Goal: Task Accomplishment & Management: Use online tool/utility

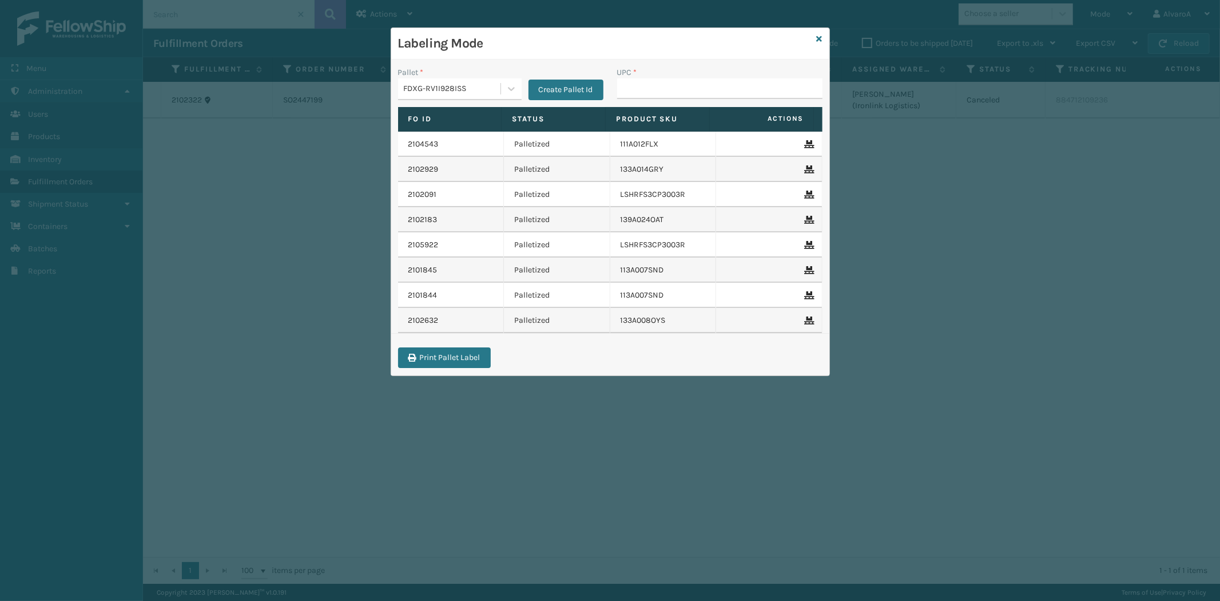
click at [662, 83] on input "UPC *" at bounding box center [719, 88] width 205 height 21
type input "CCWENKS3M26DGRA"
paste input "114A064BGE"
type input "114A064BGE"
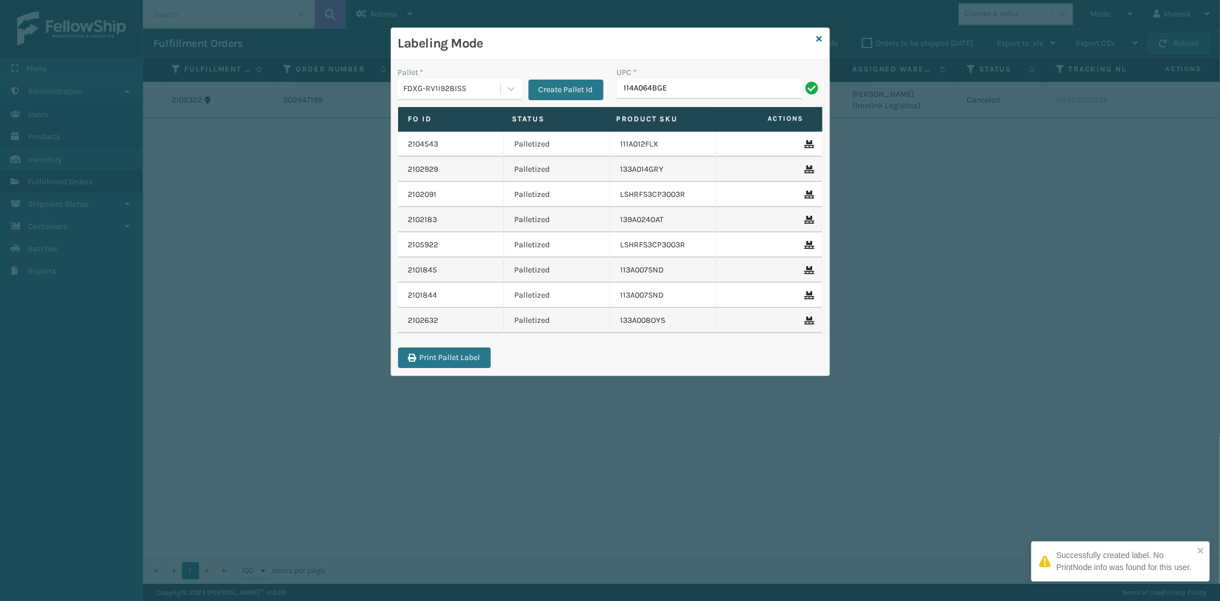
type input "114A064BGE"
paste input "CCHRFKS3M26BKVA"
type input "CCHRFKS3M26BKVA"
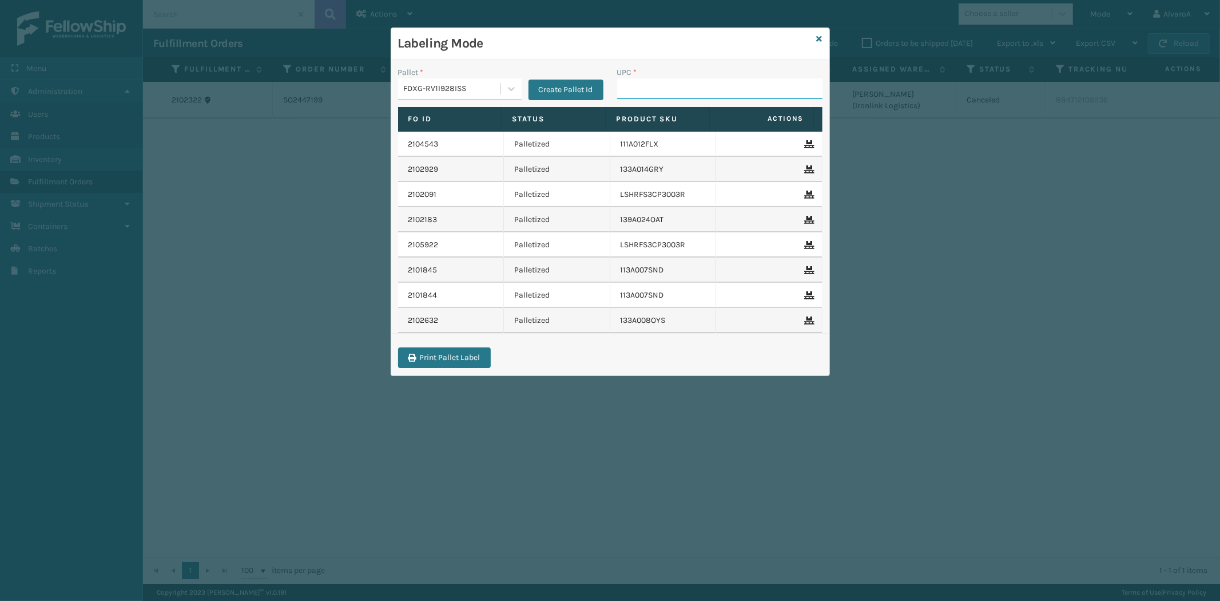
paste input "114A064GRY"
type input "114A064GRY"
paste input "111A007NVY"
type input "111A007NVY"
paste input "114A063NVY"
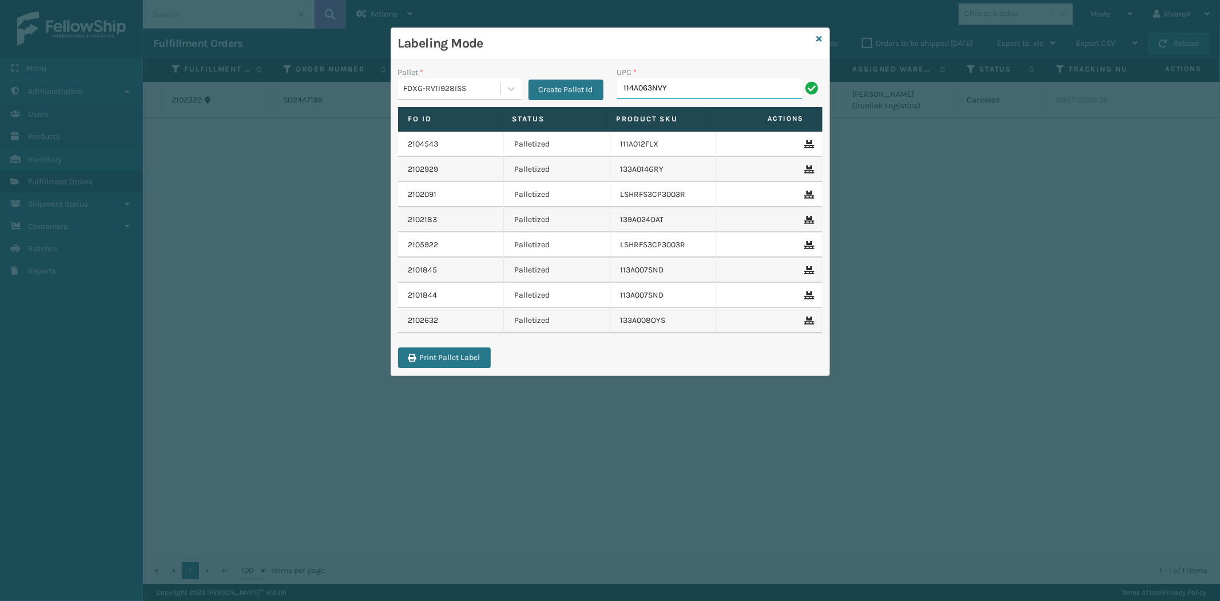
type input "114A063NVY"
paste input "CCHRFKS3M26DGRA"
type input "CCHRFKS3M26DGRA"
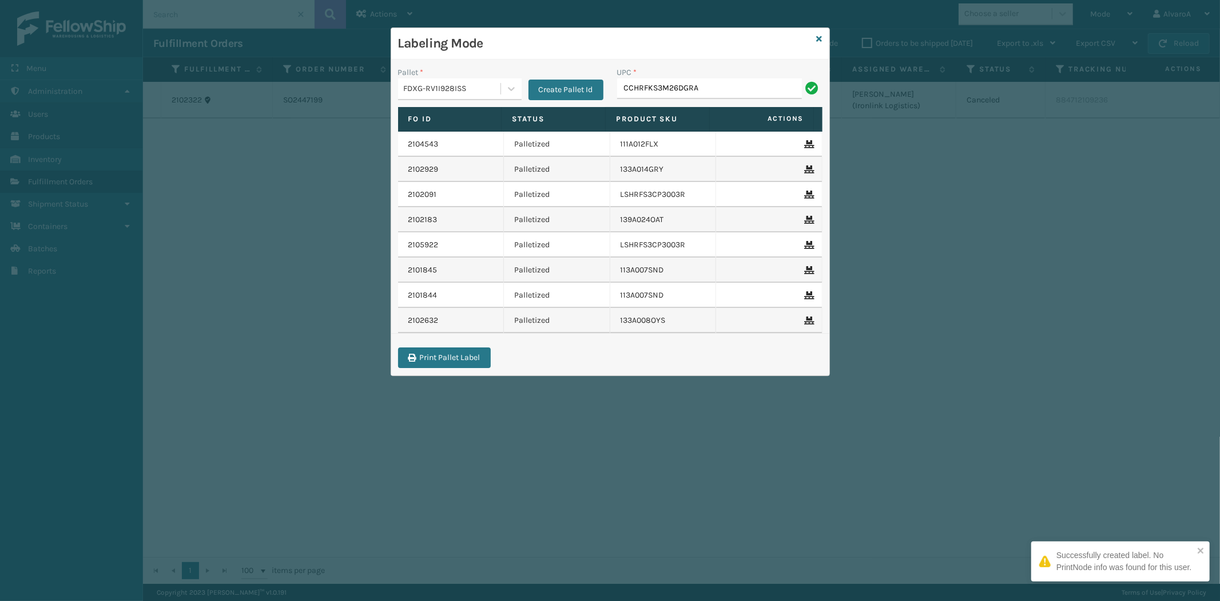
type input "CCHRFKS3M26DGRA"
paste input "133A016BLK"
type input "133A016BLK"
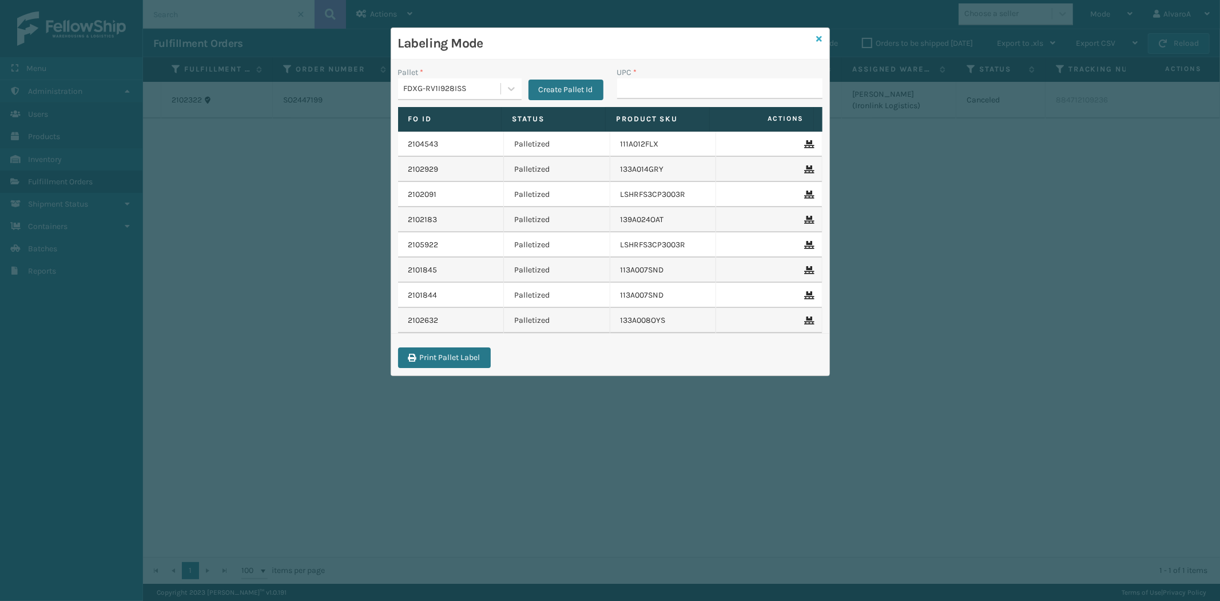
click at [818, 35] on icon at bounding box center [820, 39] width 6 height 8
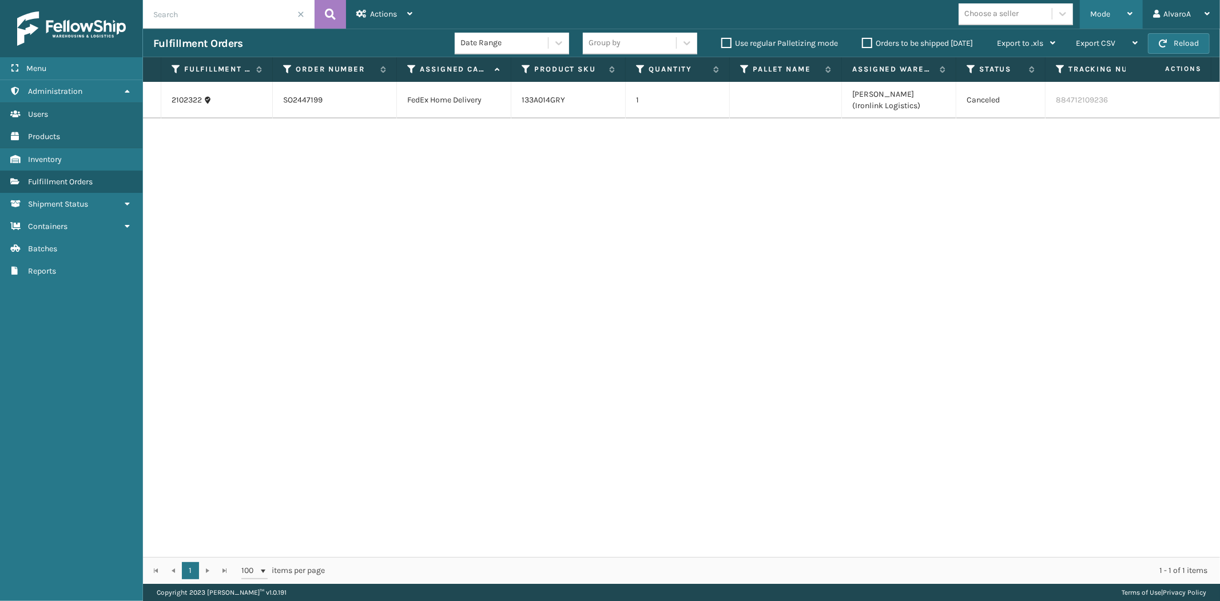
drag, startPoint x: 1108, startPoint y: 7, endPoint x: 1102, endPoint y: 24, distance: 17.4
click at [1108, 9] on div "Mode" at bounding box center [1111, 14] width 42 height 29
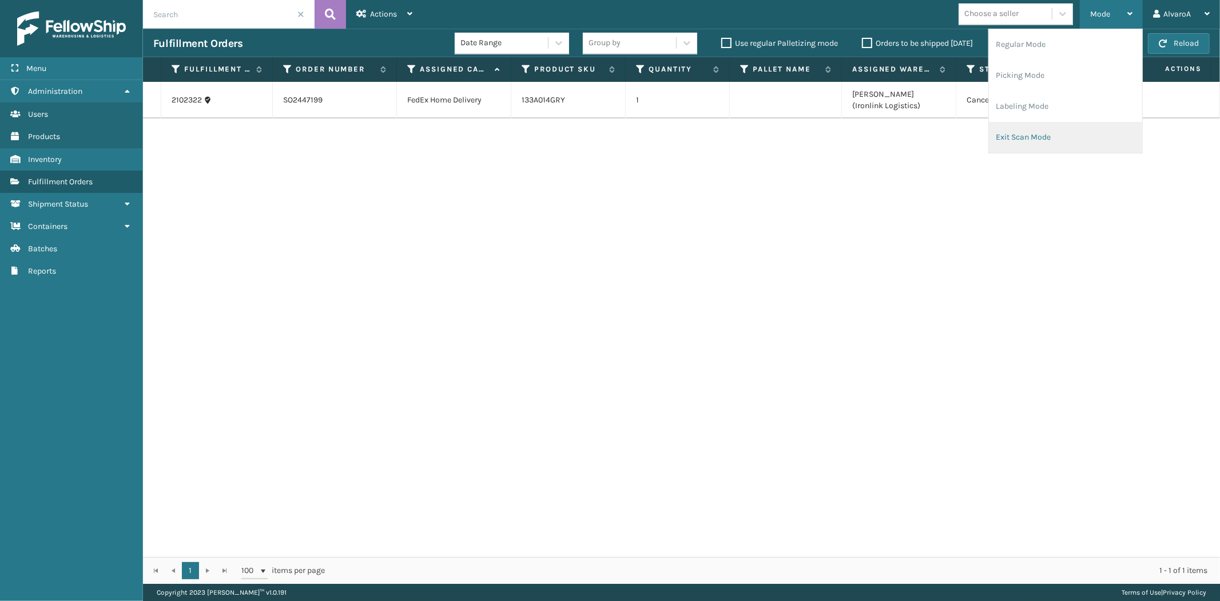
drag, startPoint x: 1031, startPoint y: 136, endPoint x: 1025, endPoint y: 139, distance: 7.4
click at [1025, 139] on li "Exit Scan Mode" at bounding box center [1065, 137] width 153 height 31
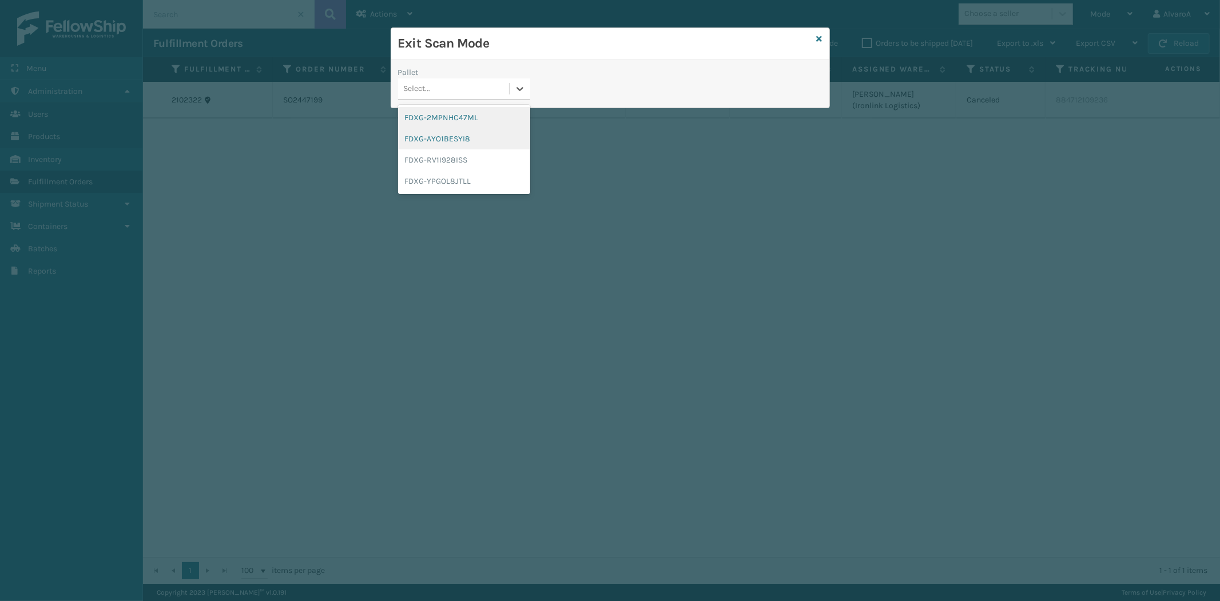
drag, startPoint x: 526, startPoint y: 90, endPoint x: 442, endPoint y: 141, distance: 98.8
click at [525, 90] on div at bounding box center [520, 88] width 21 height 21
drag, startPoint x: 441, startPoint y: 163, endPoint x: 356, endPoint y: 76, distance: 121.8
click at [442, 162] on div "FDXG-RV1I928ISS" at bounding box center [464, 159] width 132 height 21
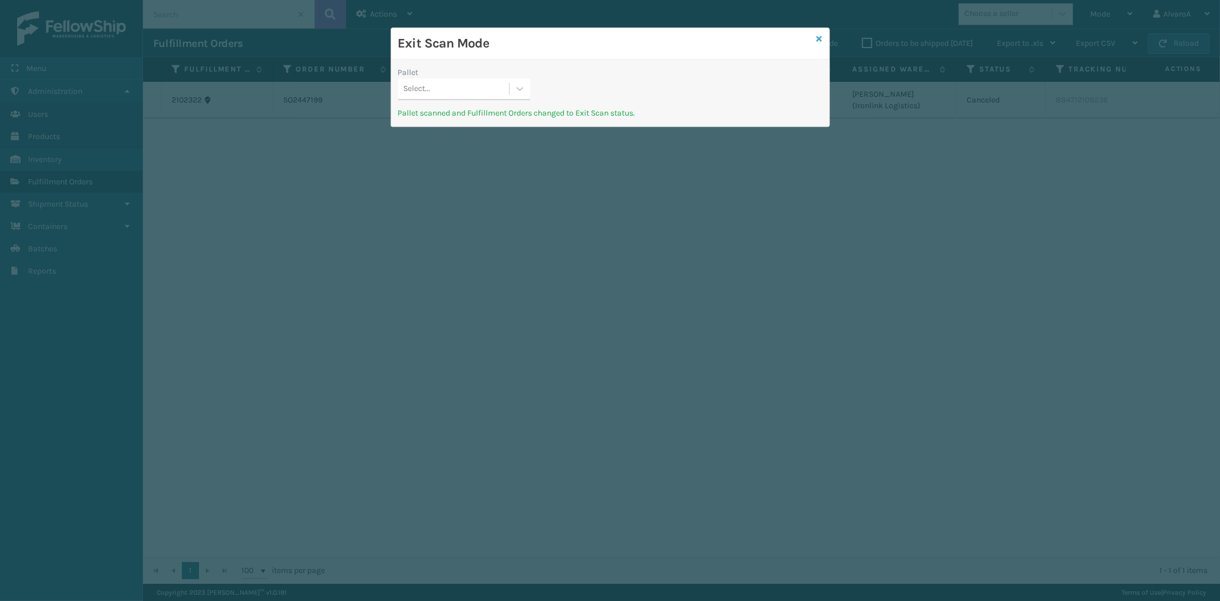
click at [818, 37] on icon at bounding box center [820, 39] width 6 height 8
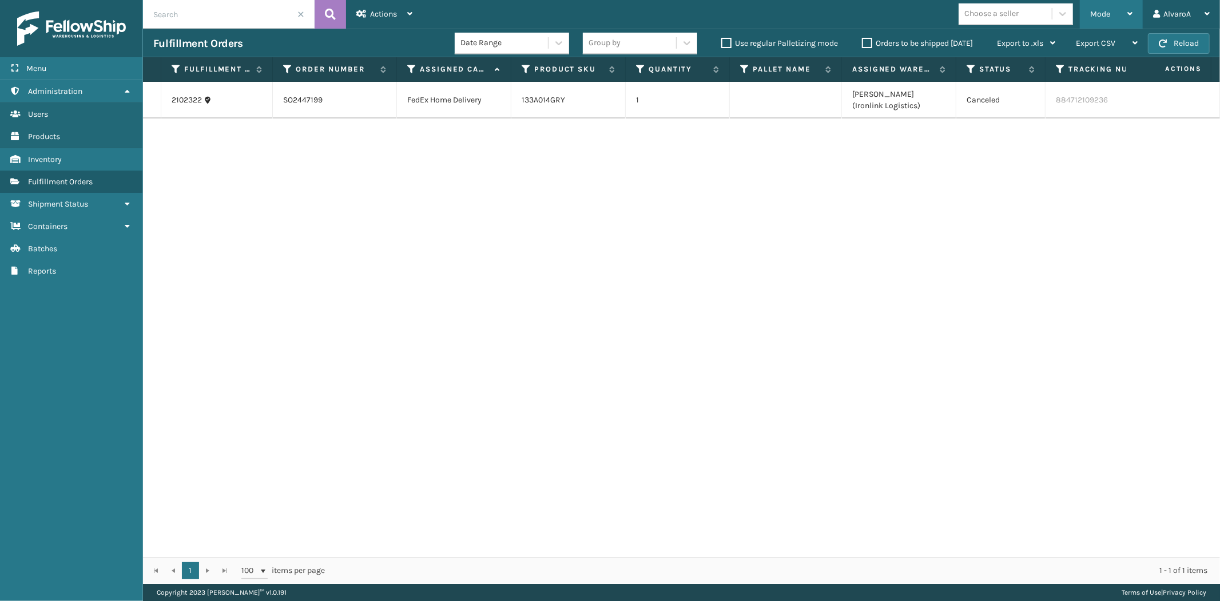
click at [1100, 23] on div "Mode" at bounding box center [1111, 14] width 42 height 29
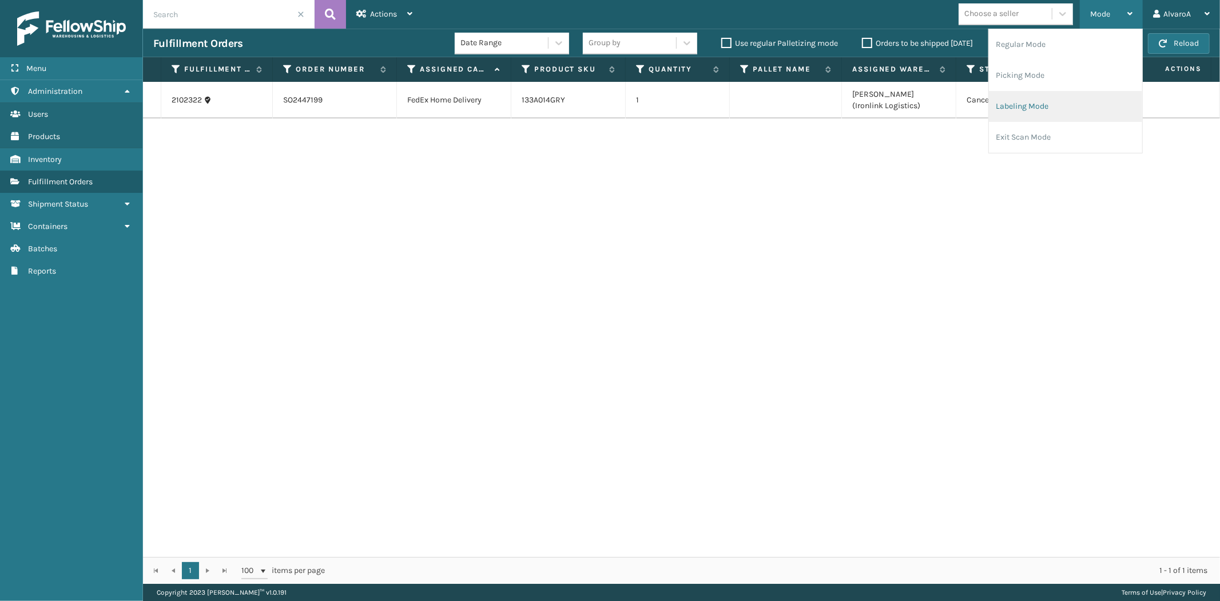
click at [1061, 101] on li "Labeling Mode" at bounding box center [1065, 106] width 153 height 31
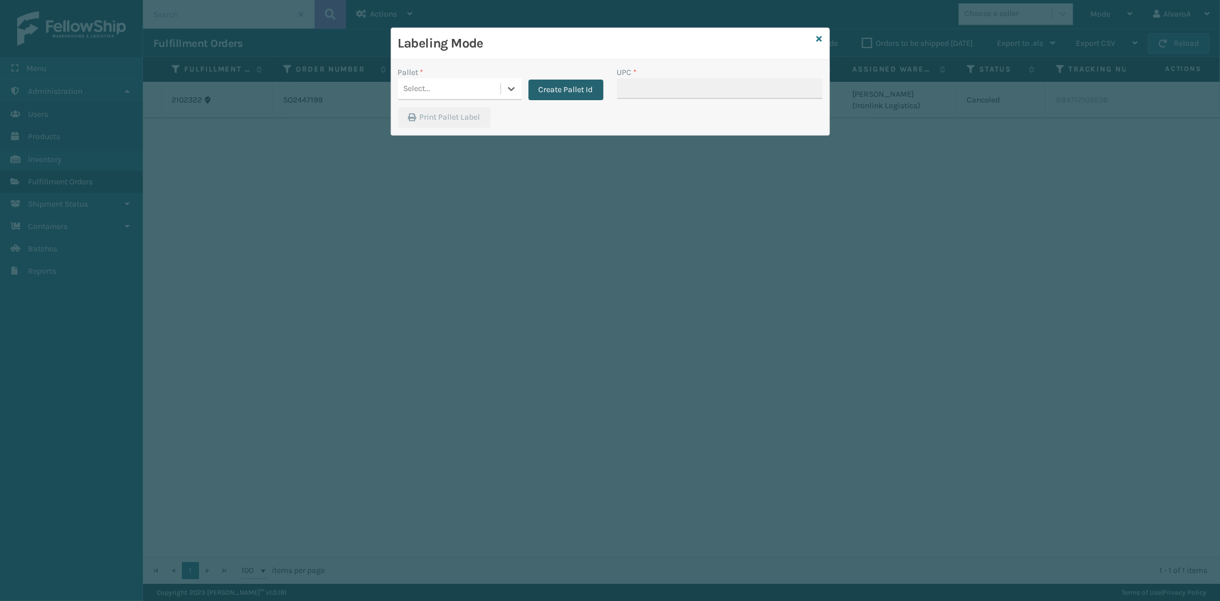
drag, startPoint x: 510, startPoint y: 85, endPoint x: 542, endPoint y: 88, distance: 32.7
click at [513, 85] on icon at bounding box center [511, 88] width 11 height 11
click at [579, 92] on button "Create Pallet Id" at bounding box center [566, 90] width 75 height 21
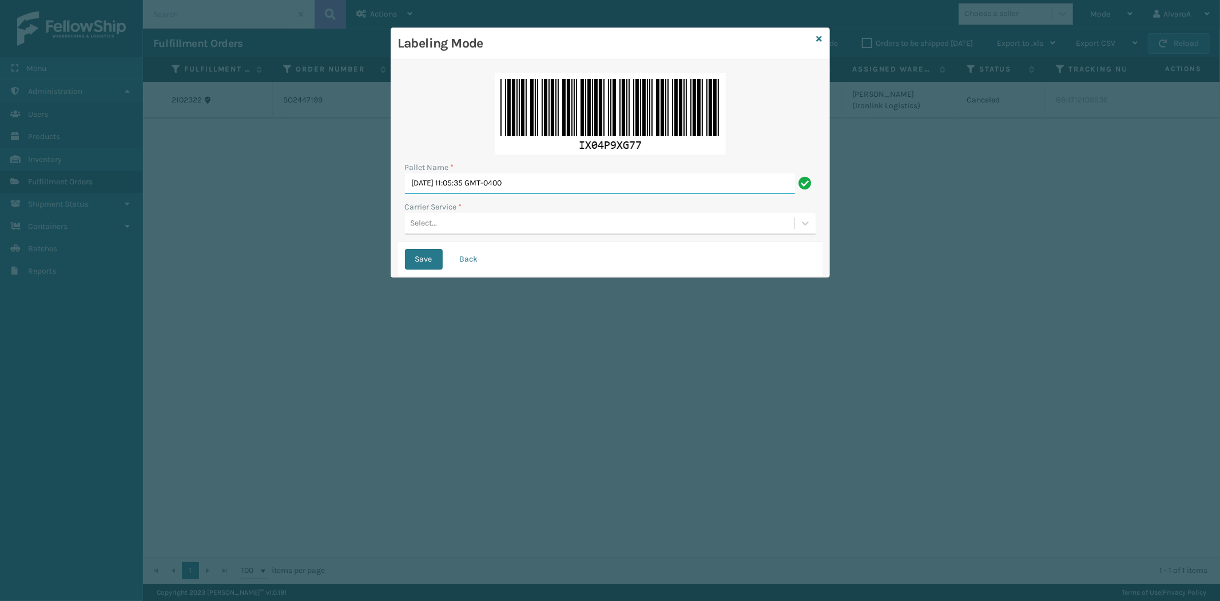
drag, startPoint x: 569, startPoint y: 173, endPoint x: 248, endPoint y: 236, distance: 326.5
click at [248, 236] on div "Labeling Mode Pallet Name * [DATE] 11:05:35 GMT-0400 Carrier Service * Select..…" at bounding box center [610, 300] width 1220 height 601
type input "lpn 516297#1"
click at [453, 225] on div "Select..." at bounding box center [600, 223] width 390 height 19
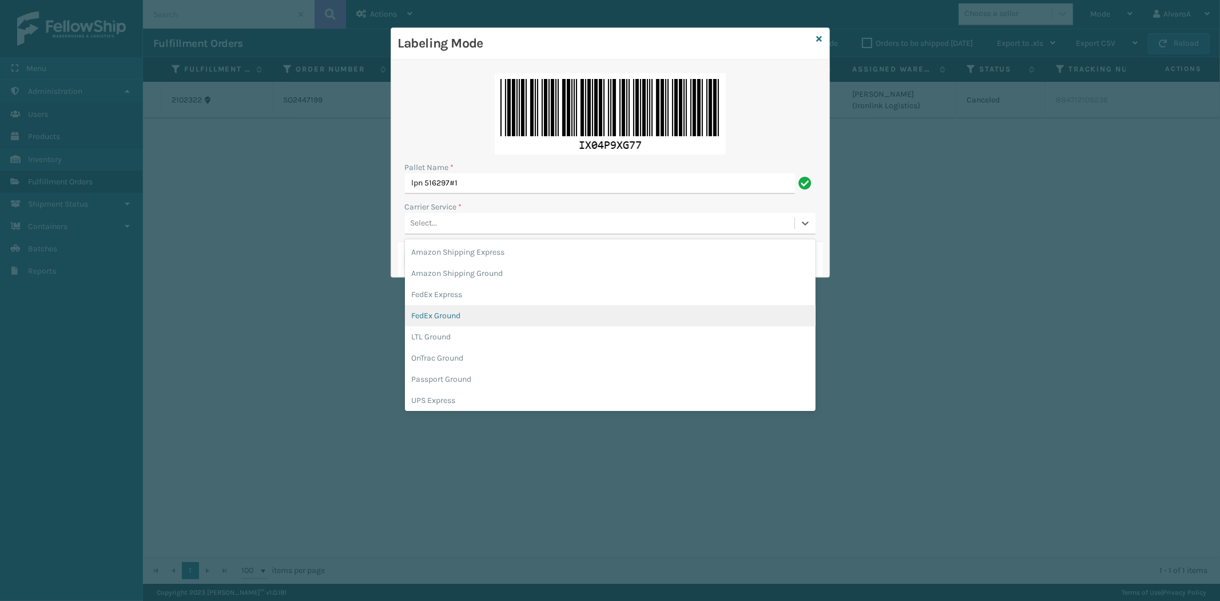
click at [447, 309] on div "FedEx Ground" at bounding box center [610, 315] width 411 height 21
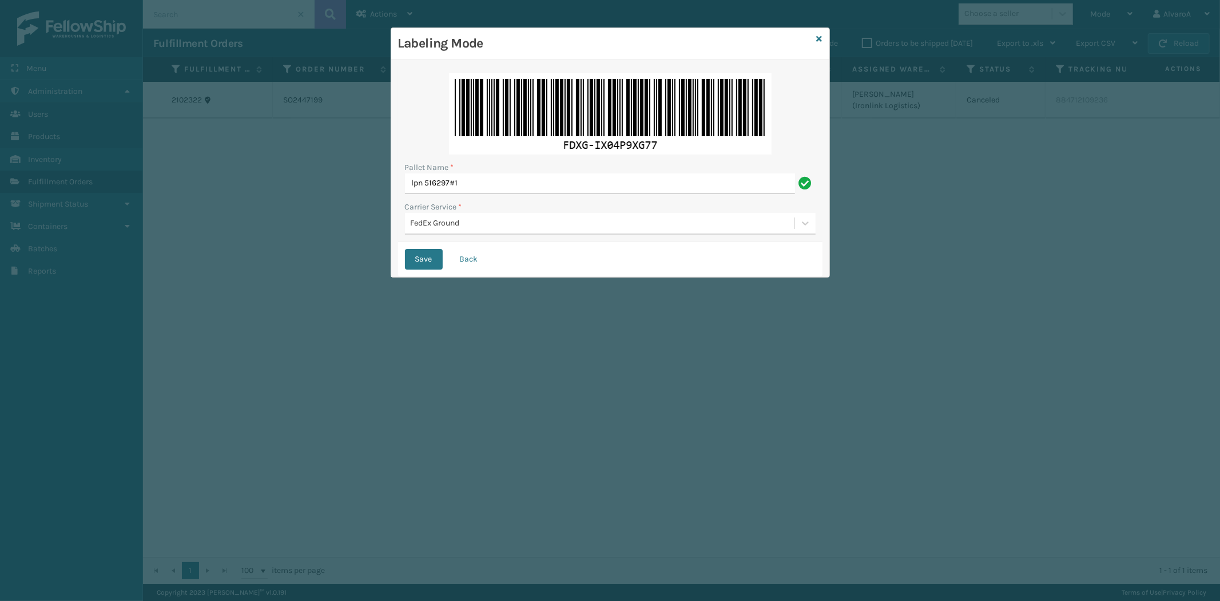
drag, startPoint x: 411, startPoint y: 257, endPoint x: 449, endPoint y: 232, distance: 45.7
click at [413, 257] on button "Save" at bounding box center [424, 259] width 38 height 21
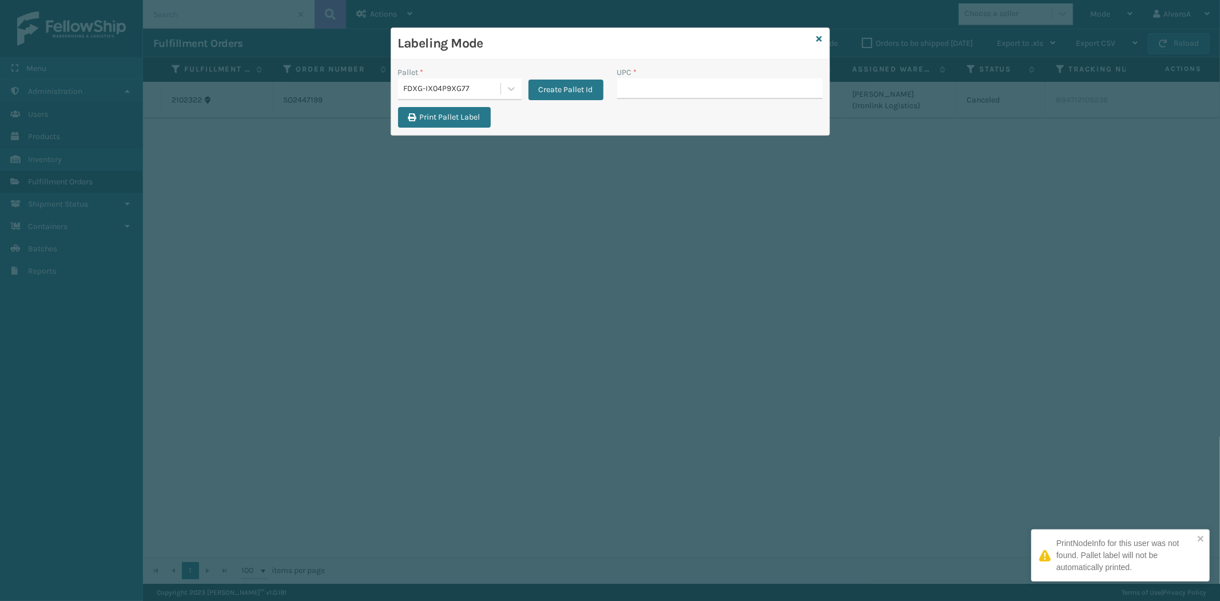
click at [673, 89] on input "UPC *" at bounding box center [719, 88] width 205 height 21
type input "133A013BRN"
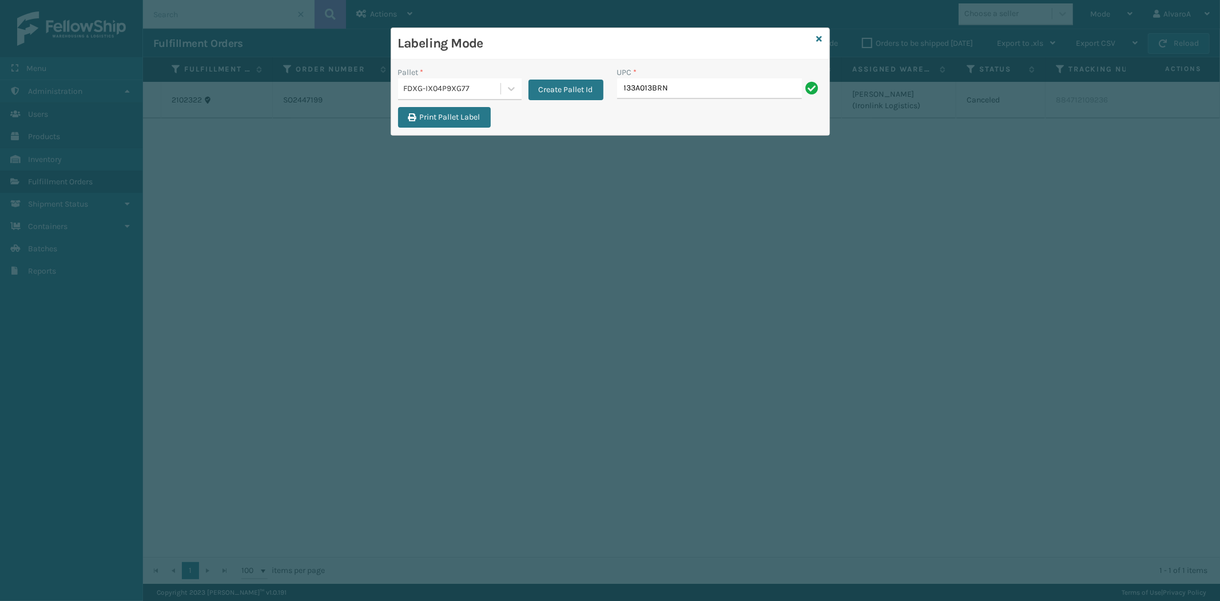
type input "133A013BRN"
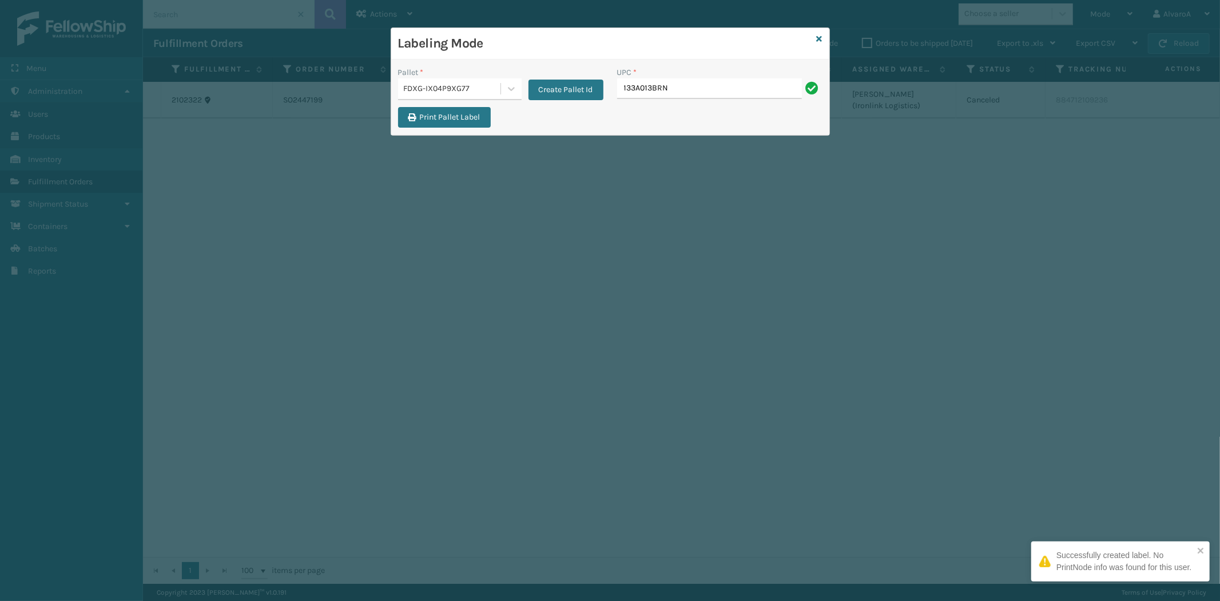
type input "133A013BRN"
paste input "133A013NVY"
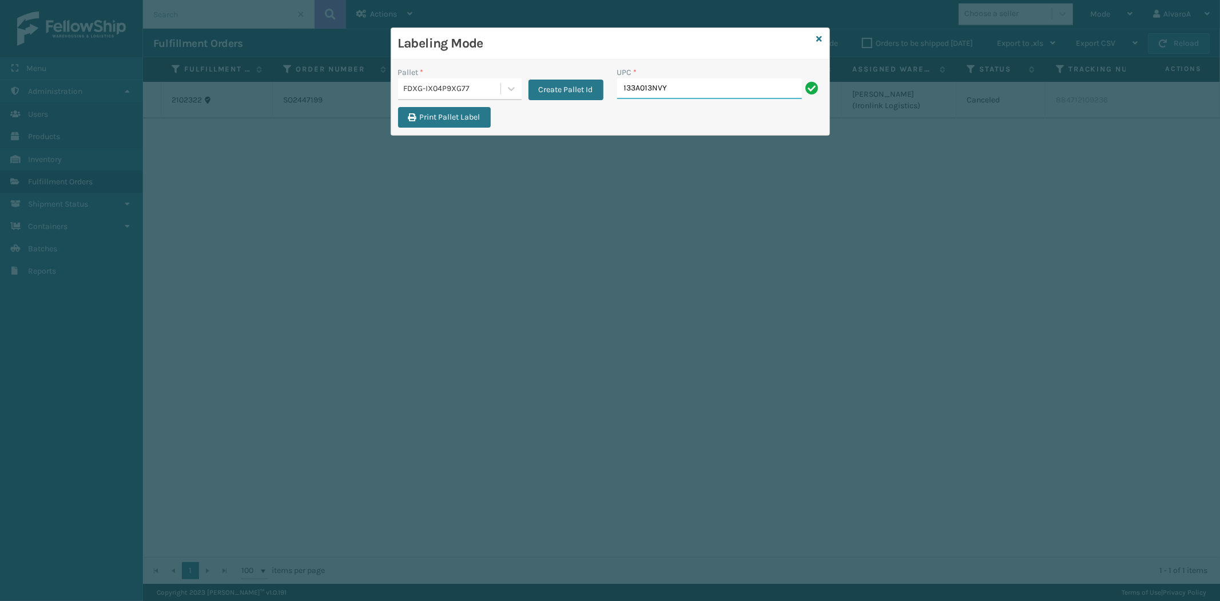
type input "133A013NVY"
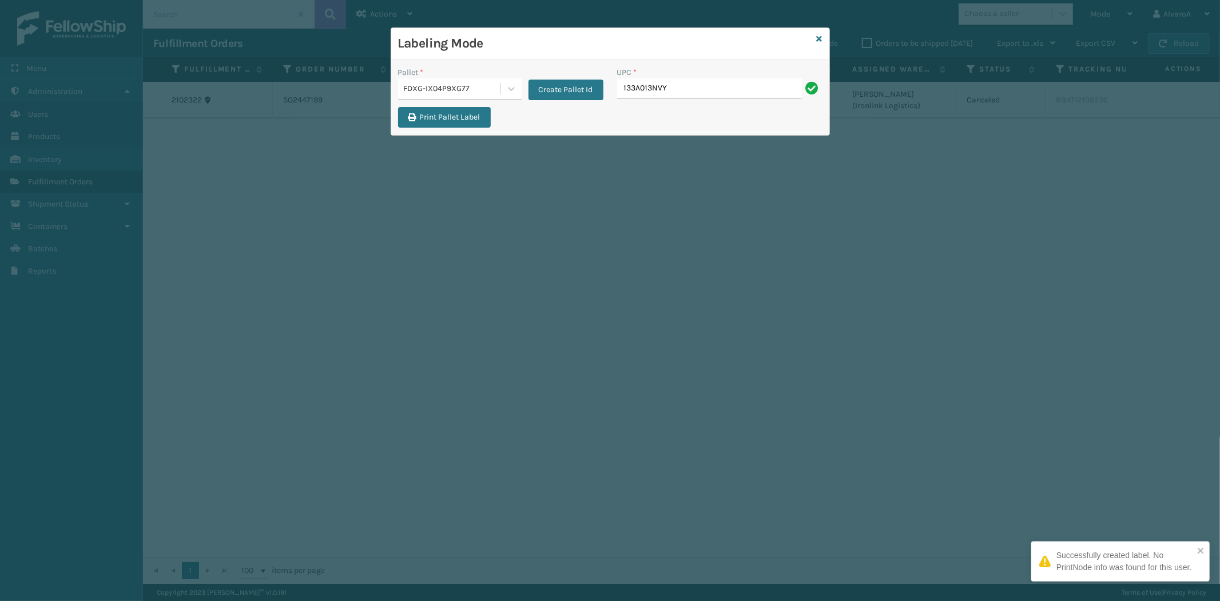
type input "133A013NVY"
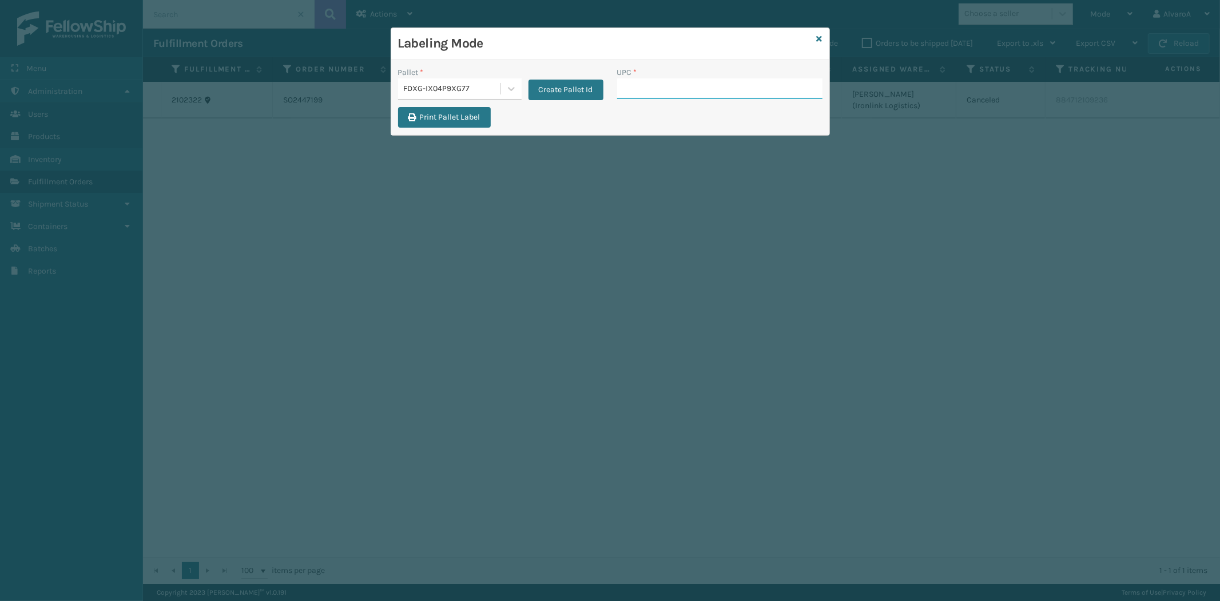
paste input "133A013NVY"
type input "133A013NVY"
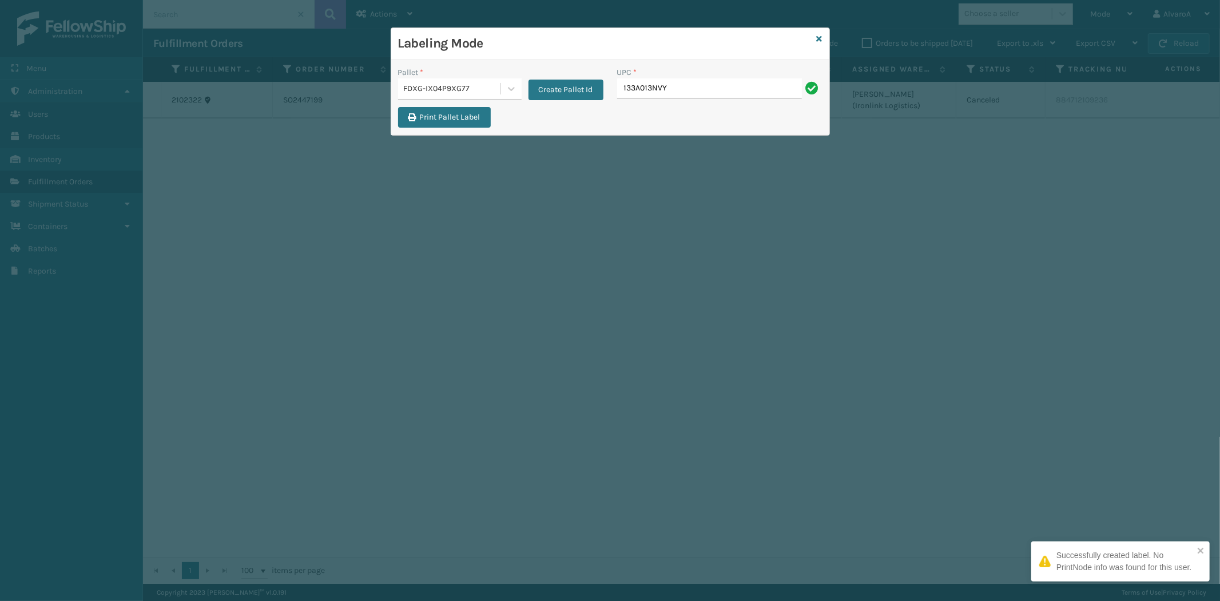
type input "133A013NVY"
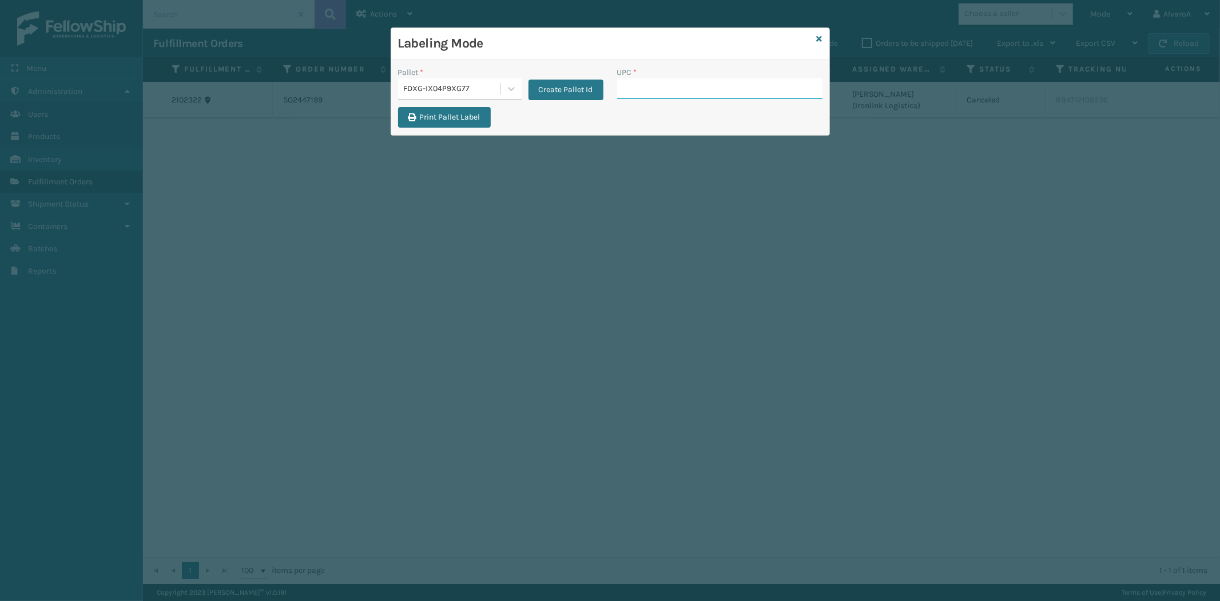
click at [666, 86] on input "UPC *" at bounding box center [719, 88] width 205 height 21
paste input "LKLGF2SP3OLV-C"
type input "LKLGF2SP3OLV-C"
paste input "LKLGF2SP3OLV-C"
type input "LKLGF2SP3OLV-C"
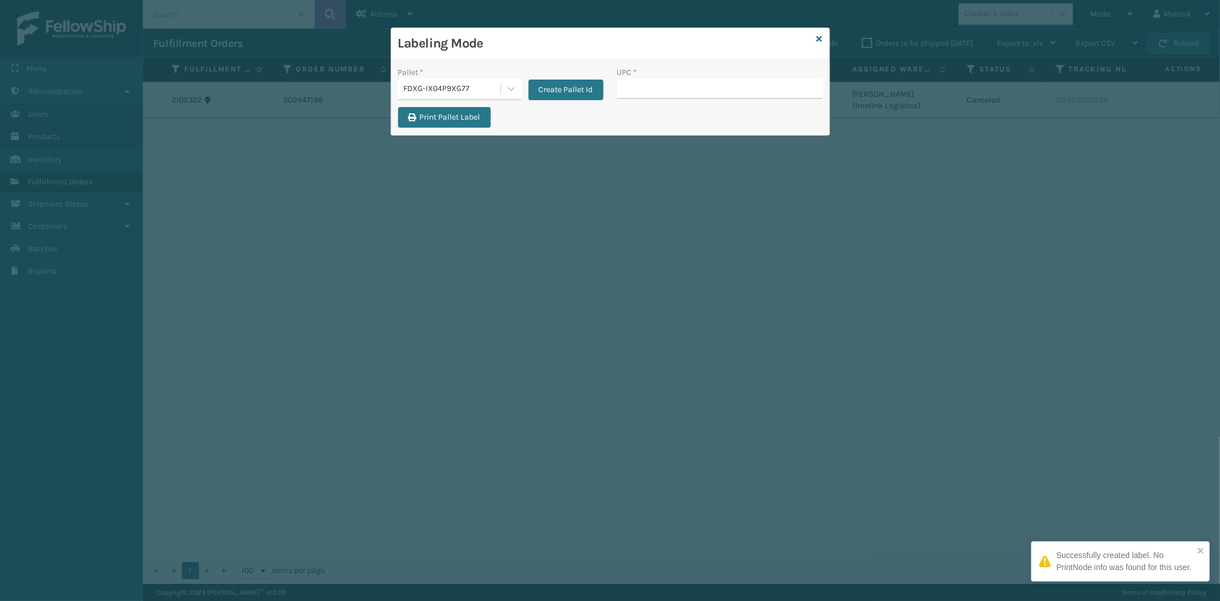
type input "LKLGF2SP3OLV-C"
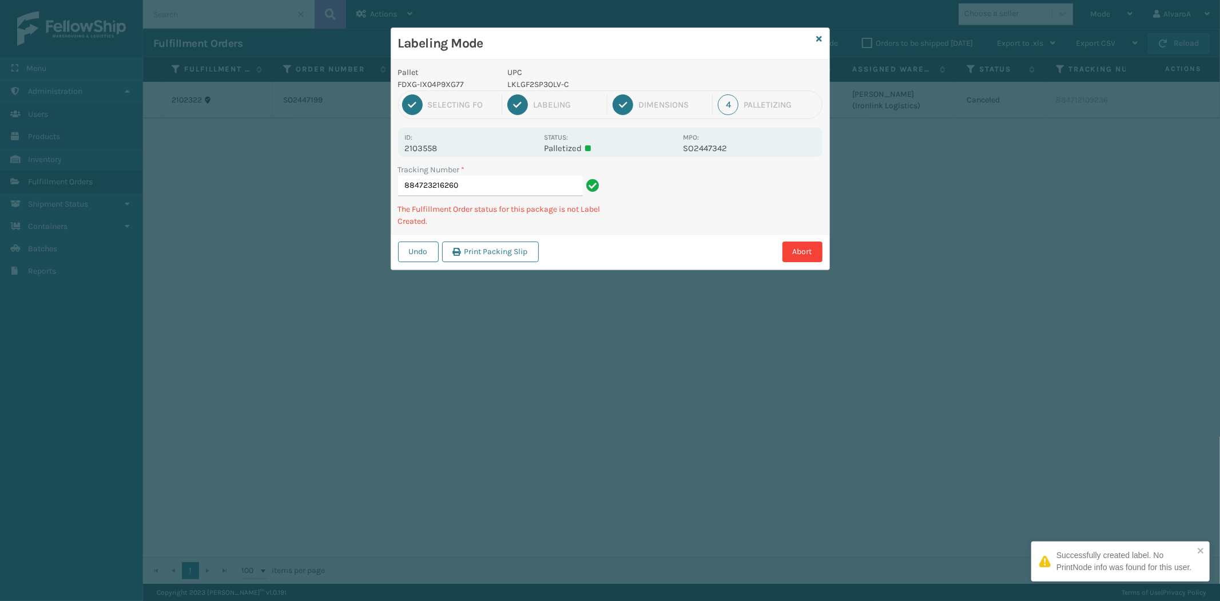
type input "884723216260LKLGF2SP3OLV-C"
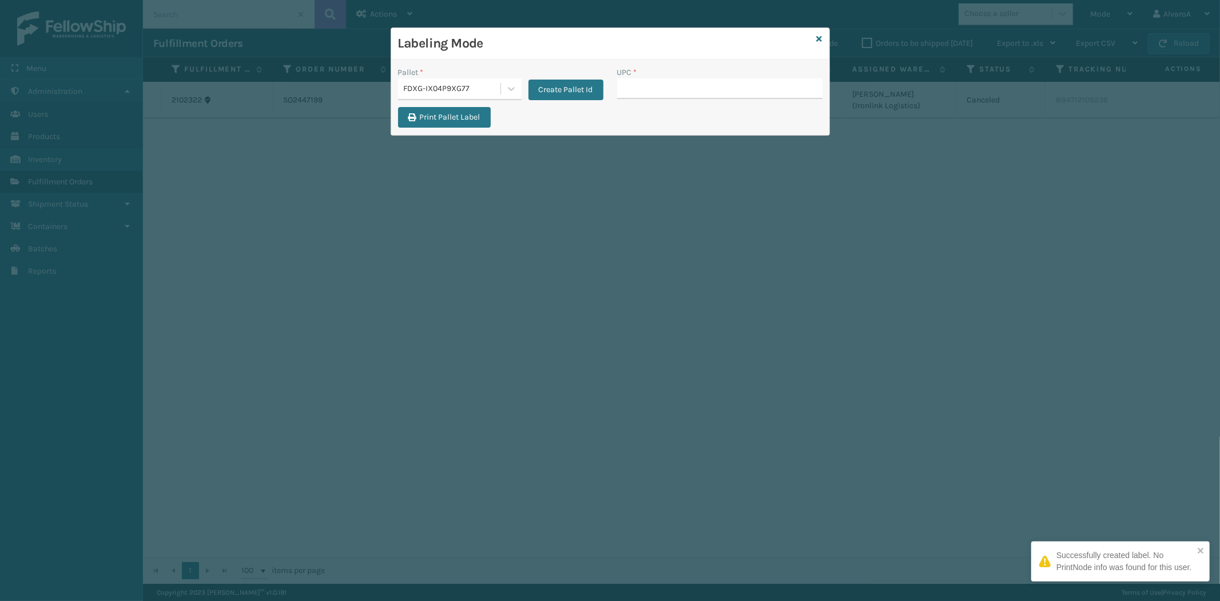
type input "LKLGF2SP3OLV-C"
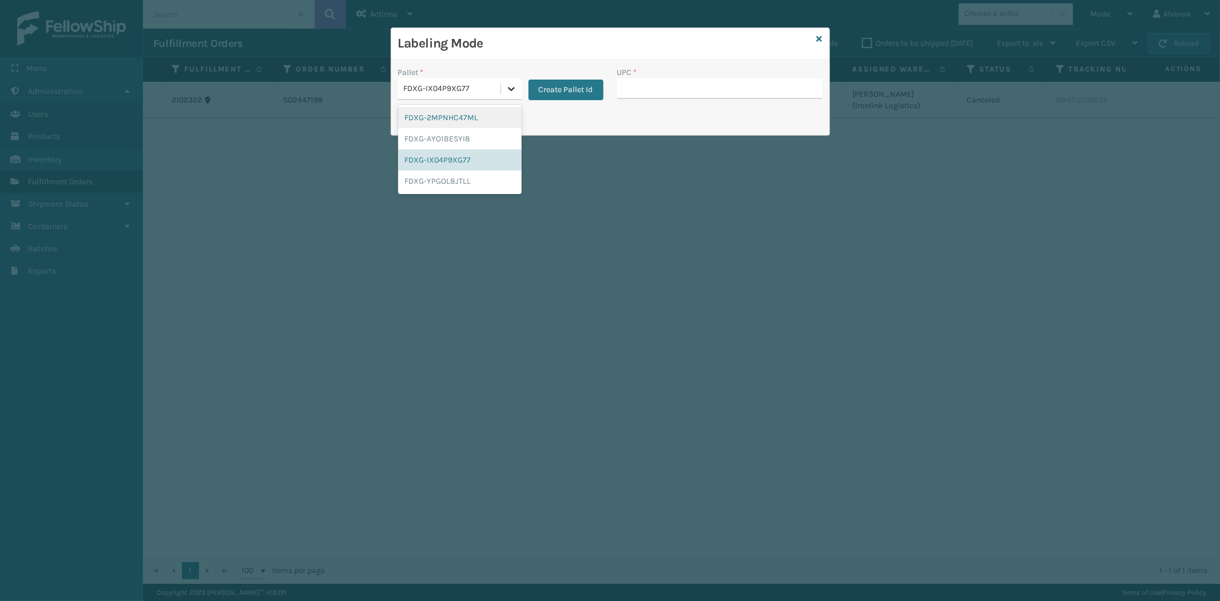
click at [513, 86] on icon at bounding box center [511, 88] width 11 height 11
click at [461, 156] on div "FDXG-IX04P9XG77" at bounding box center [460, 159] width 124 height 21
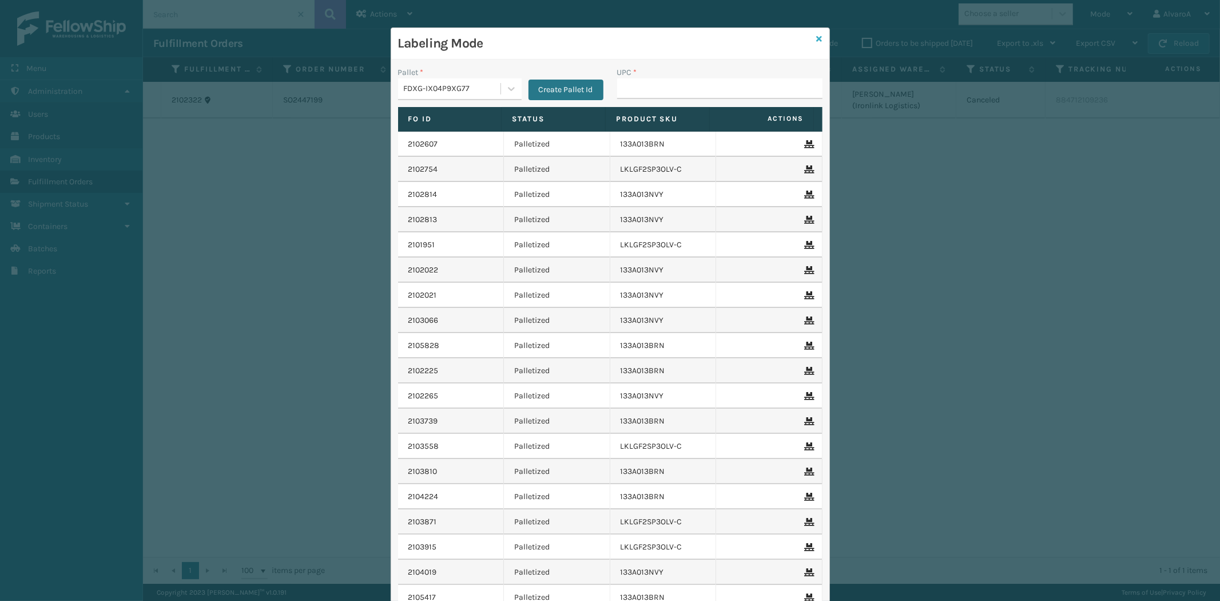
click at [817, 41] on icon at bounding box center [820, 39] width 6 height 8
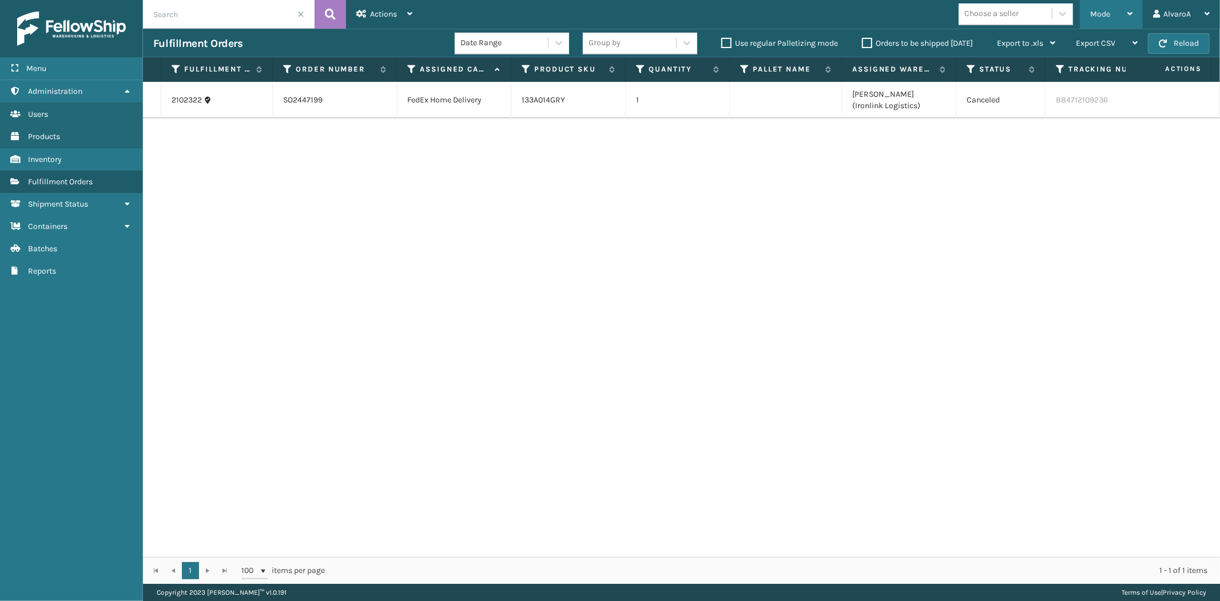
click at [1117, 4] on div "Mode" at bounding box center [1111, 14] width 42 height 29
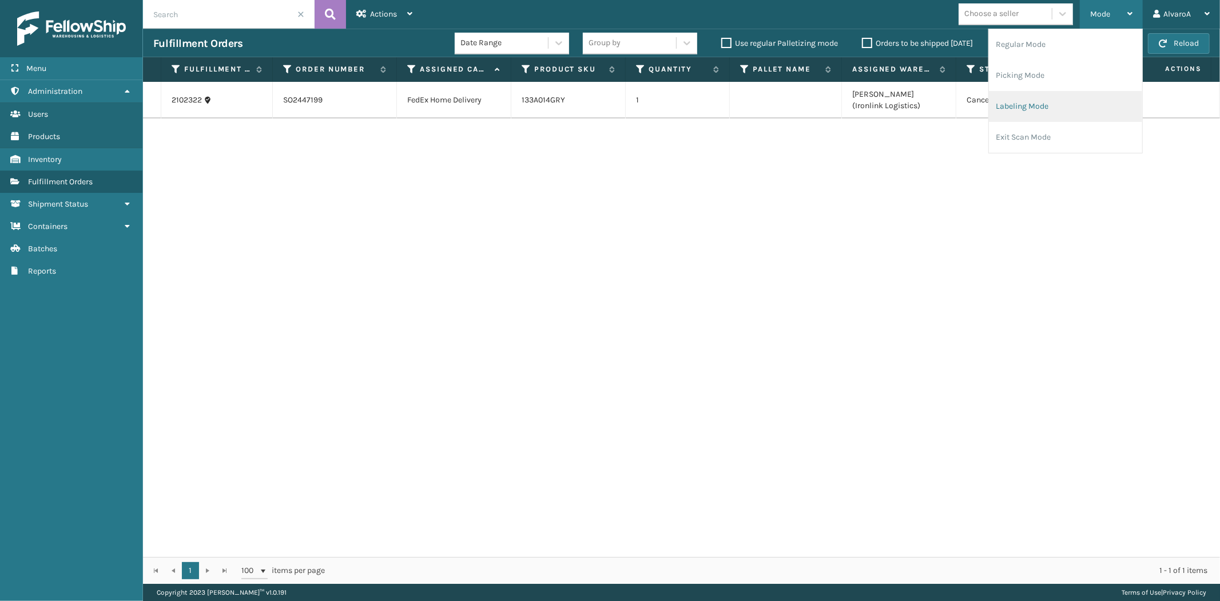
click at [993, 101] on li "Labeling Mode" at bounding box center [1065, 106] width 153 height 31
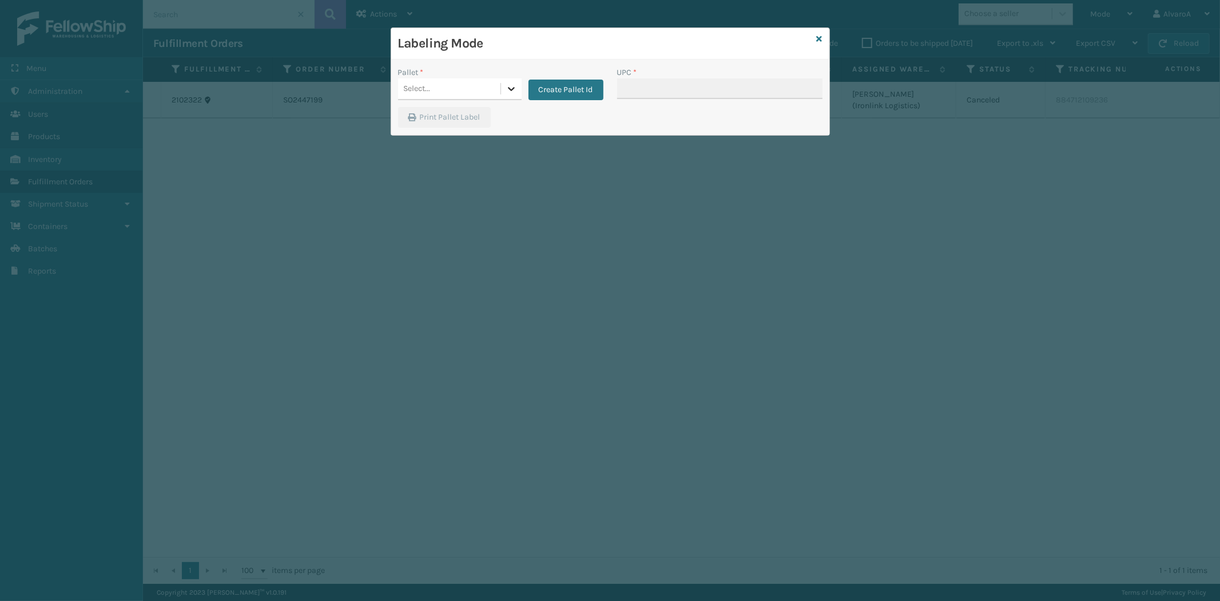
click at [514, 86] on icon at bounding box center [511, 88] width 11 height 11
click at [822, 36] on div "Labeling Mode" at bounding box center [610, 43] width 438 height 31
click at [820, 37] on icon at bounding box center [820, 39] width 6 height 8
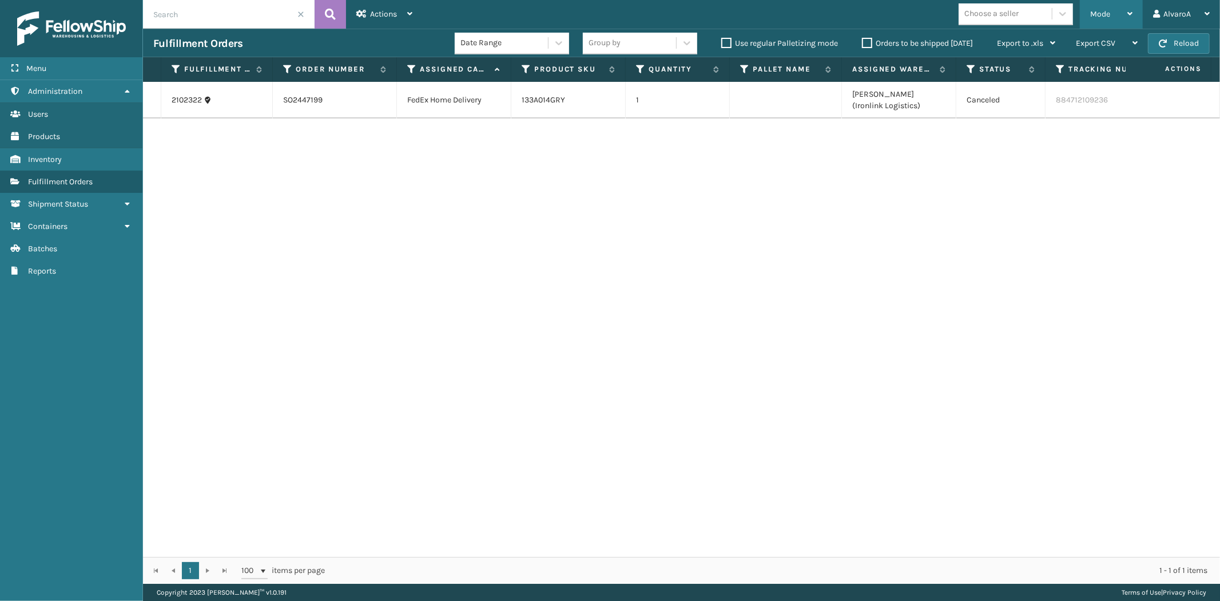
drag, startPoint x: 1110, startPoint y: 19, endPoint x: 1071, endPoint y: 48, distance: 48.3
click at [1110, 20] on div "Mode" at bounding box center [1111, 14] width 42 height 29
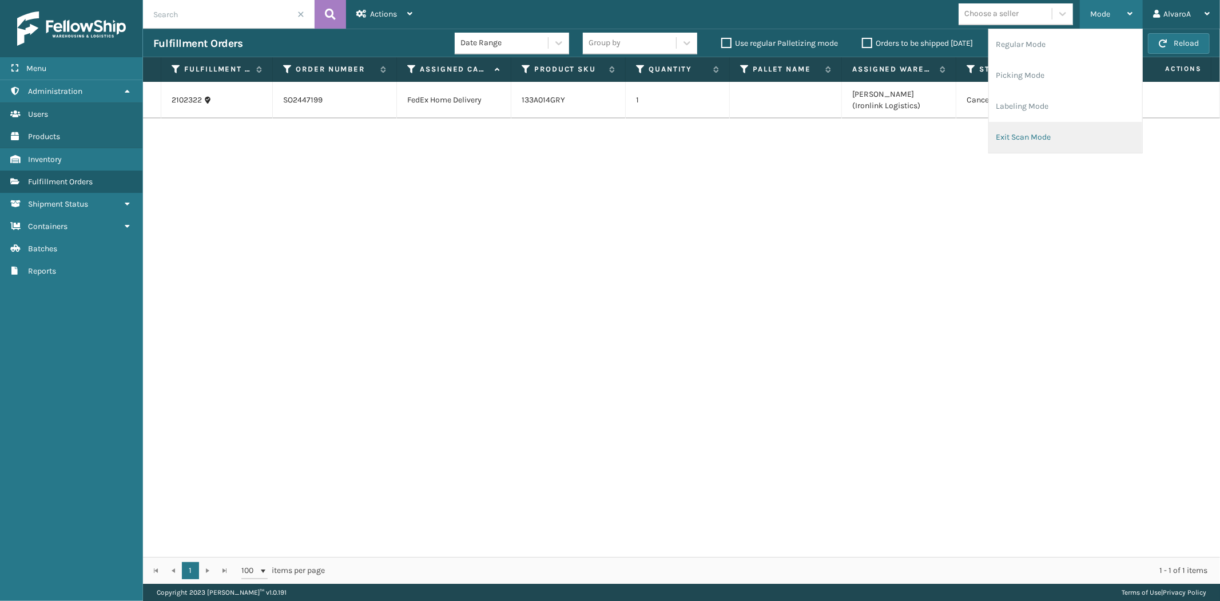
click at [1014, 134] on li "Exit Scan Mode" at bounding box center [1065, 137] width 153 height 31
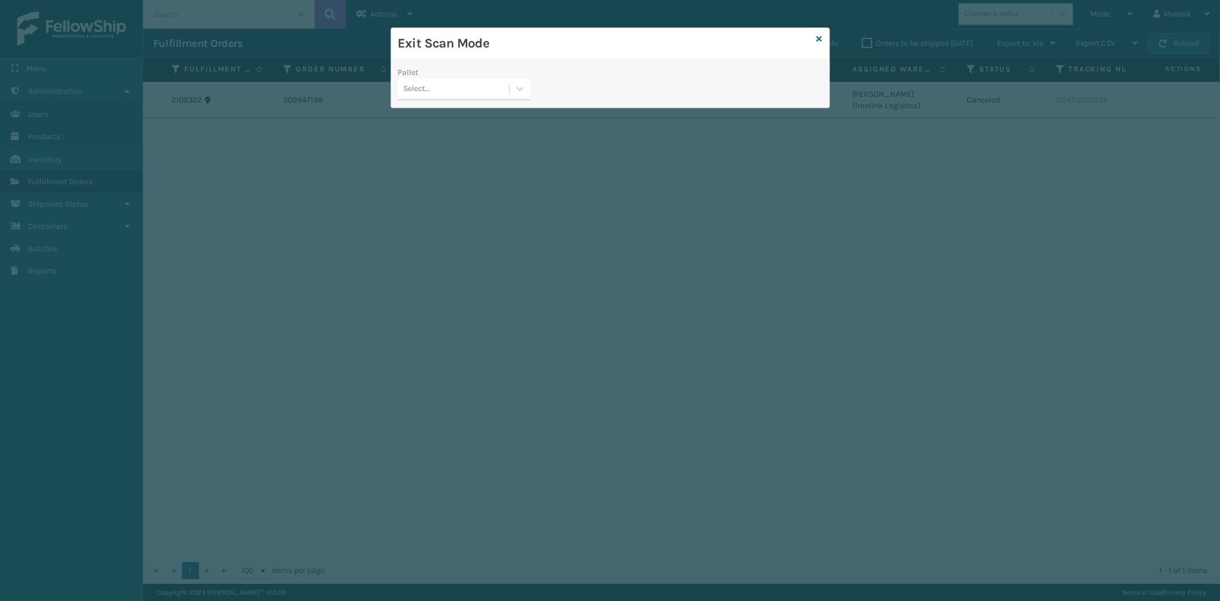
click at [506, 88] on div "Select..." at bounding box center [453, 89] width 111 height 19
drag, startPoint x: 454, startPoint y: 158, endPoint x: 708, endPoint y: 84, distance: 264.7
click at [454, 158] on div "FDXG-IX04P9XG77" at bounding box center [464, 159] width 132 height 21
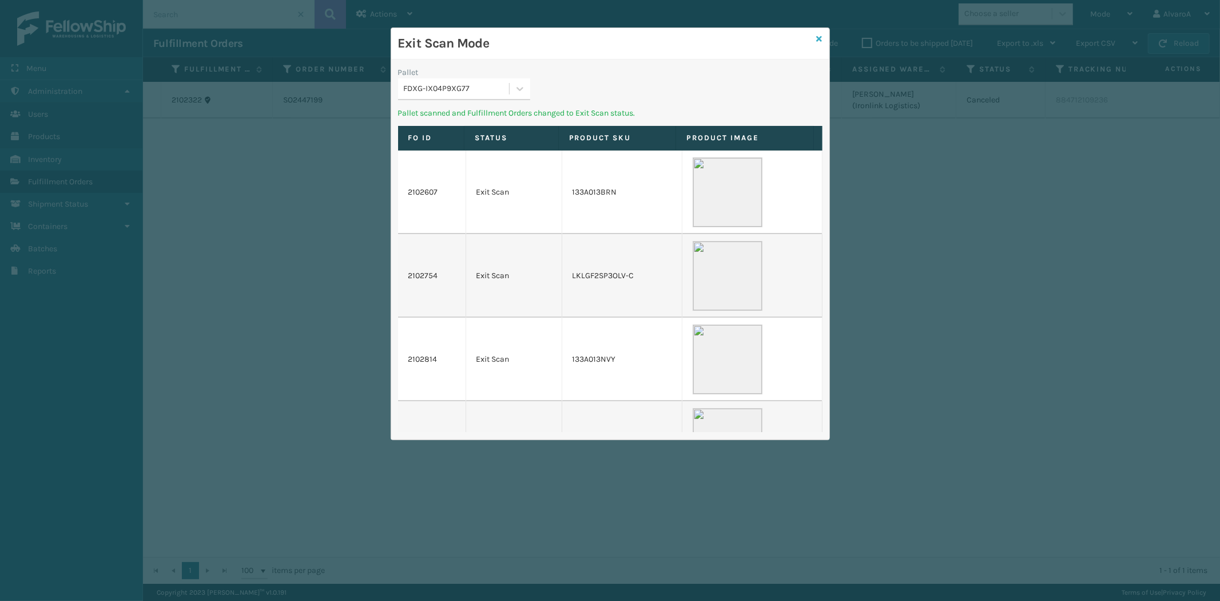
click at [820, 38] on icon at bounding box center [820, 39] width 6 height 8
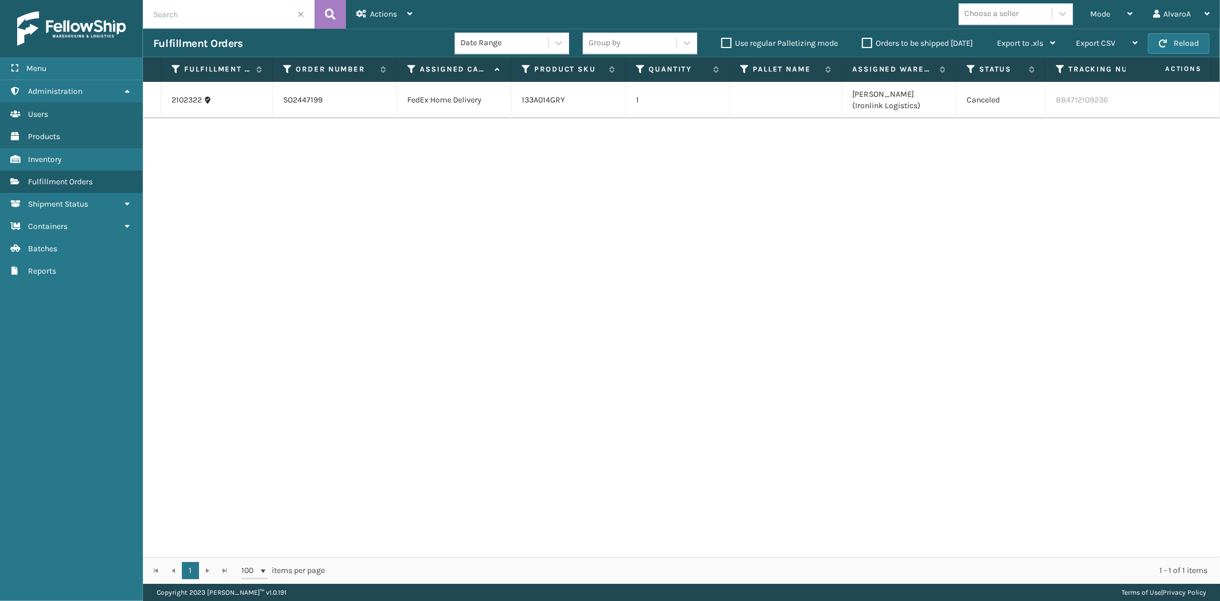
click at [184, 20] on input "text" at bounding box center [229, 14] width 172 height 29
type input "2"
type input "2106143"
click at [1105, 6] on div "Mode" at bounding box center [1111, 14] width 42 height 29
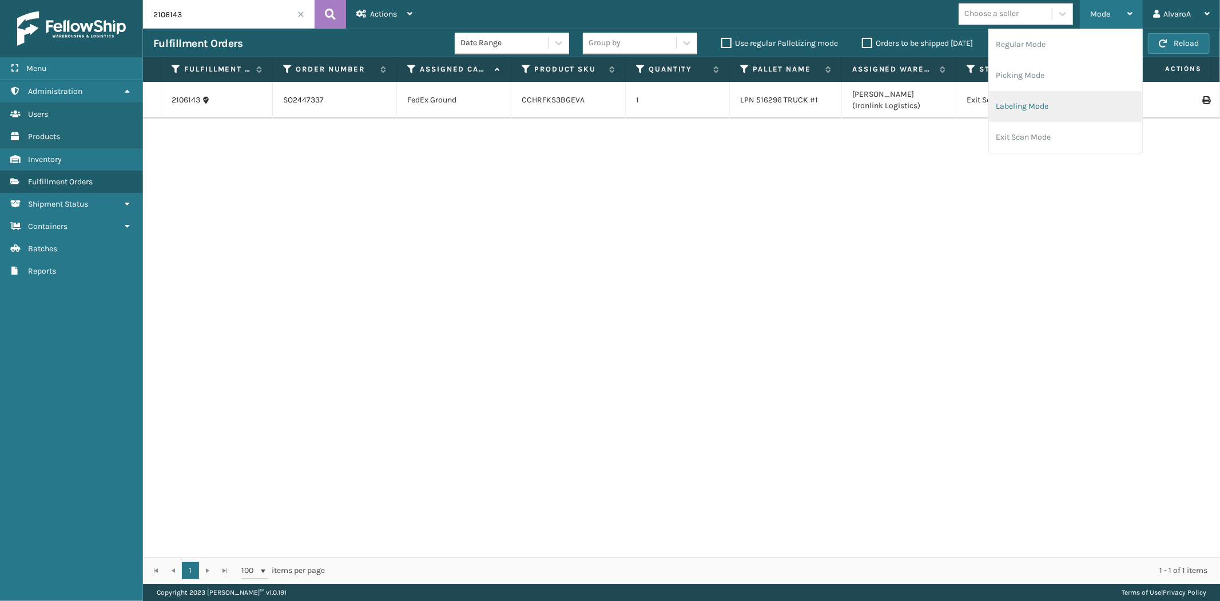
click at [1025, 111] on li "Labeling Mode" at bounding box center [1065, 106] width 153 height 31
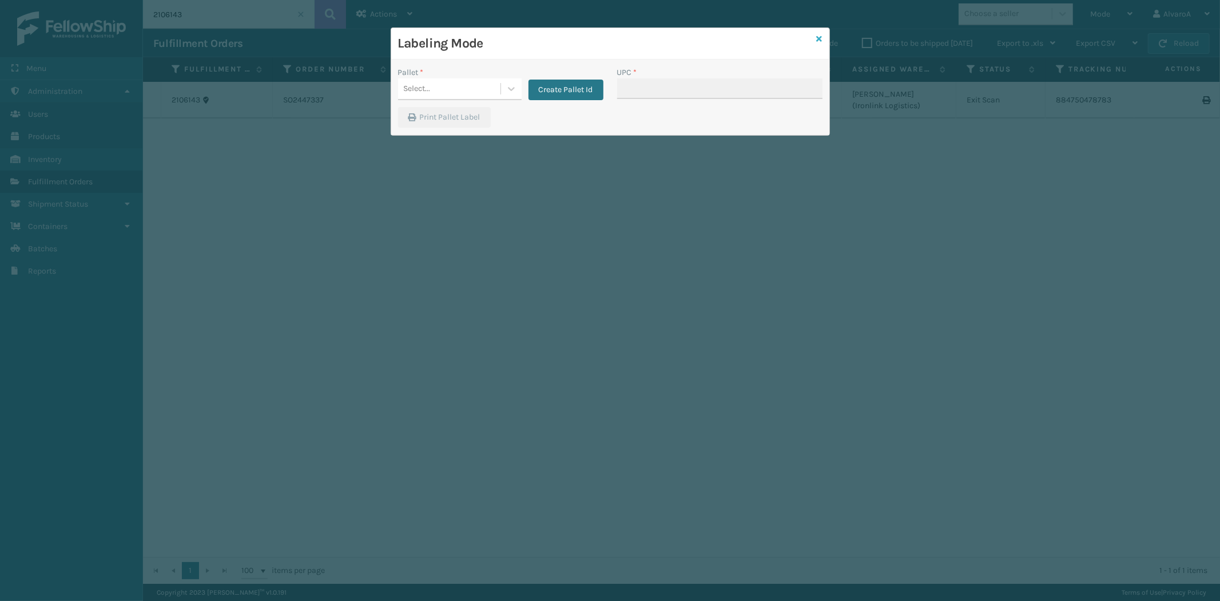
click at [821, 35] on icon at bounding box center [820, 39] width 6 height 8
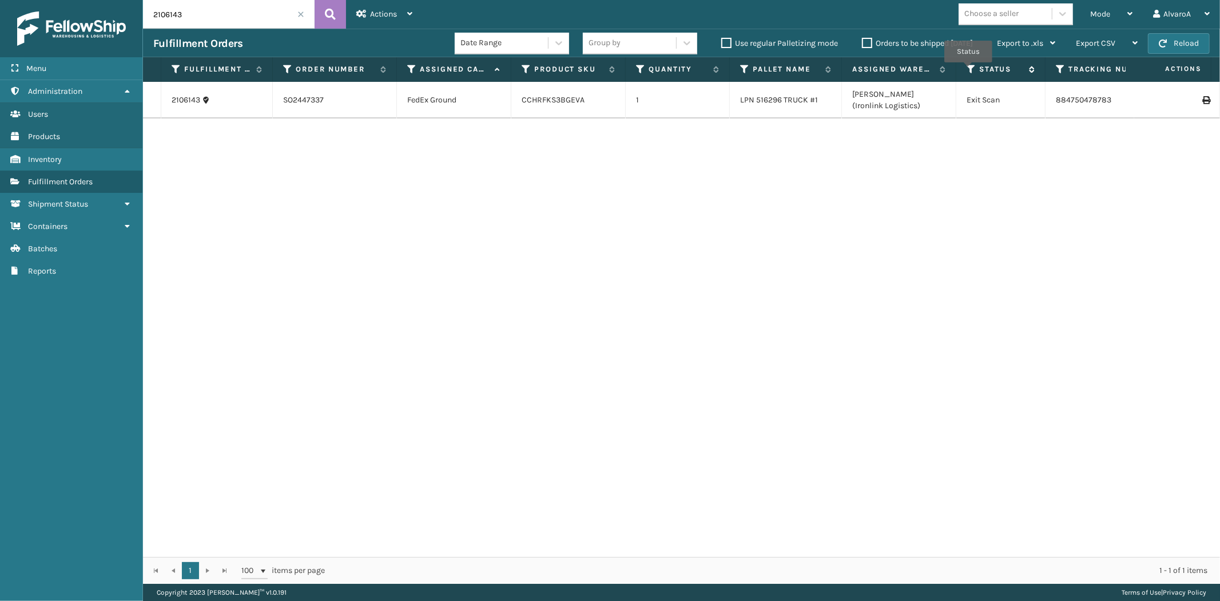
click at [969, 70] on icon at bounding box center [971, 69] width 9 height 10
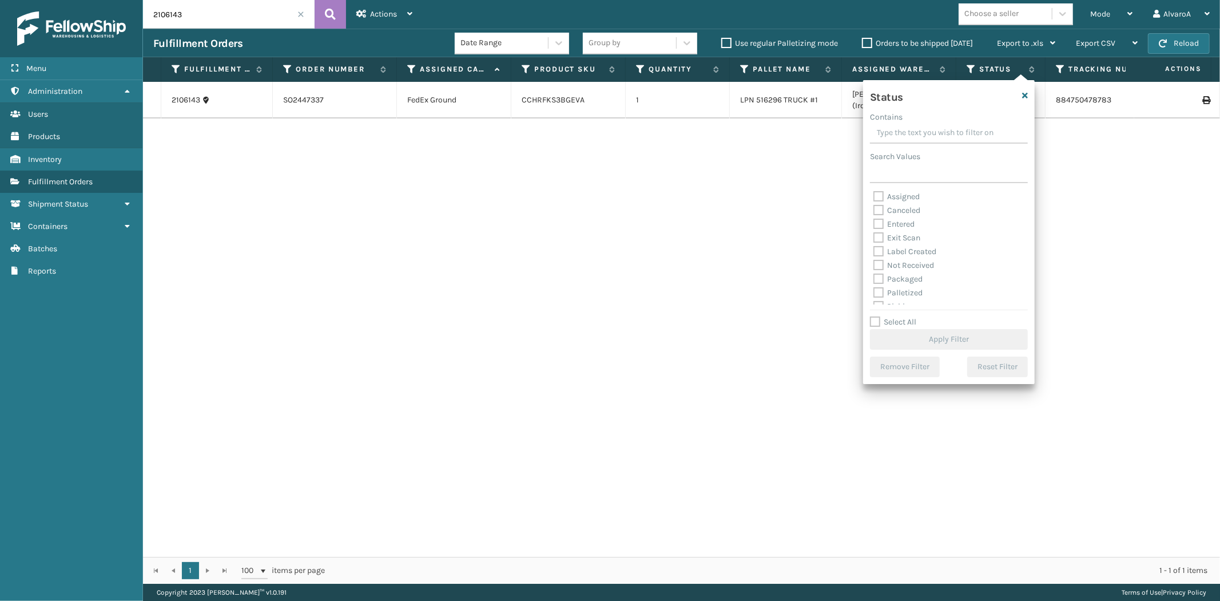
click at [879, 198] on label "Assigned" at bounding box center [897, 197] width 46 height 10
click at [874, 197] on input "Assigned" at bounding box center [874, 193] width 1 height 7
checkbox input "true"
click at [900, 344] on button "Apply Filter" at bounding box center [949, 339] width 158 height 21
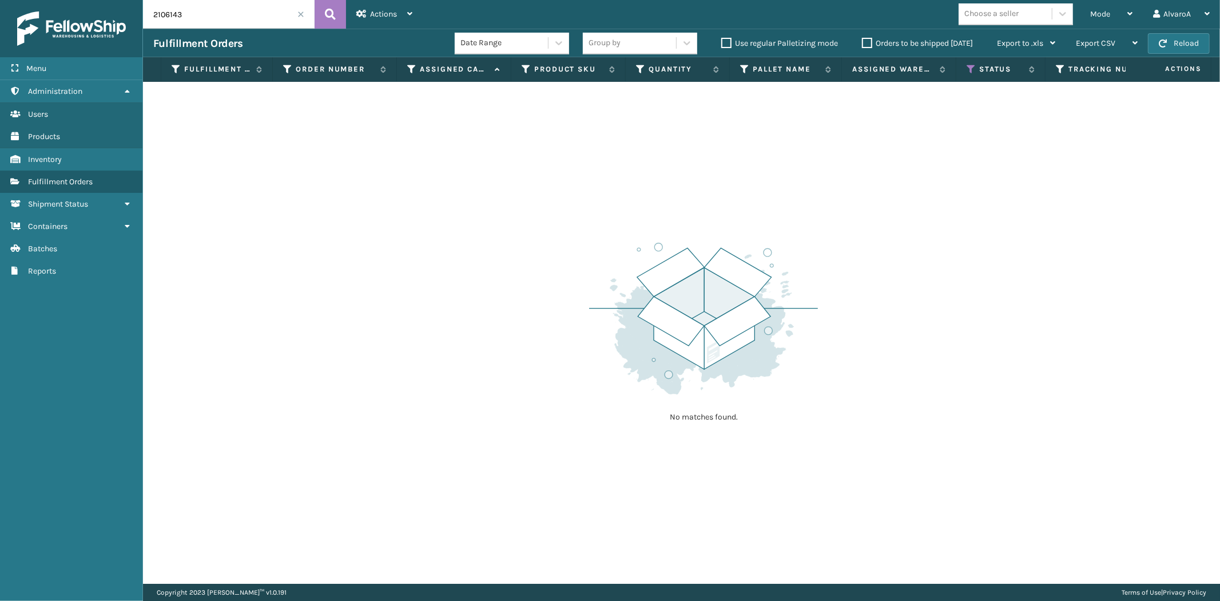
click at [299, 22] on input "2106143" at bounding box center [229, 14] width 172 height 29
click at [300, 17] on span at bounding box center [300, 14] width 7 height 7
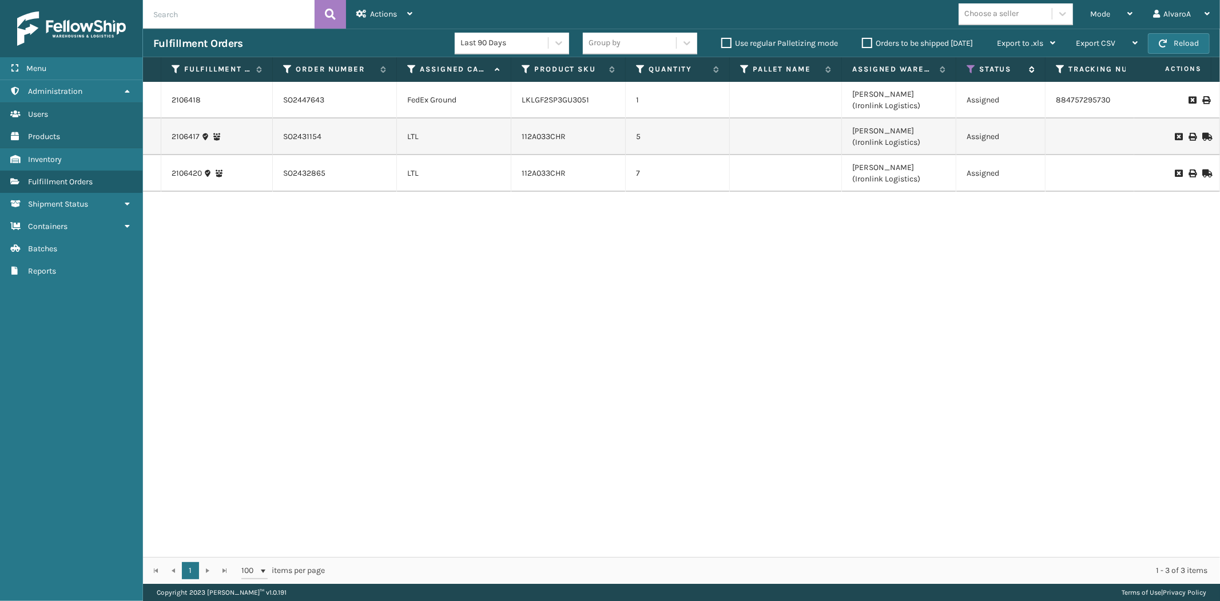
click at [973, 66] on icon at bounding box center [971, 69] width 9 height 10
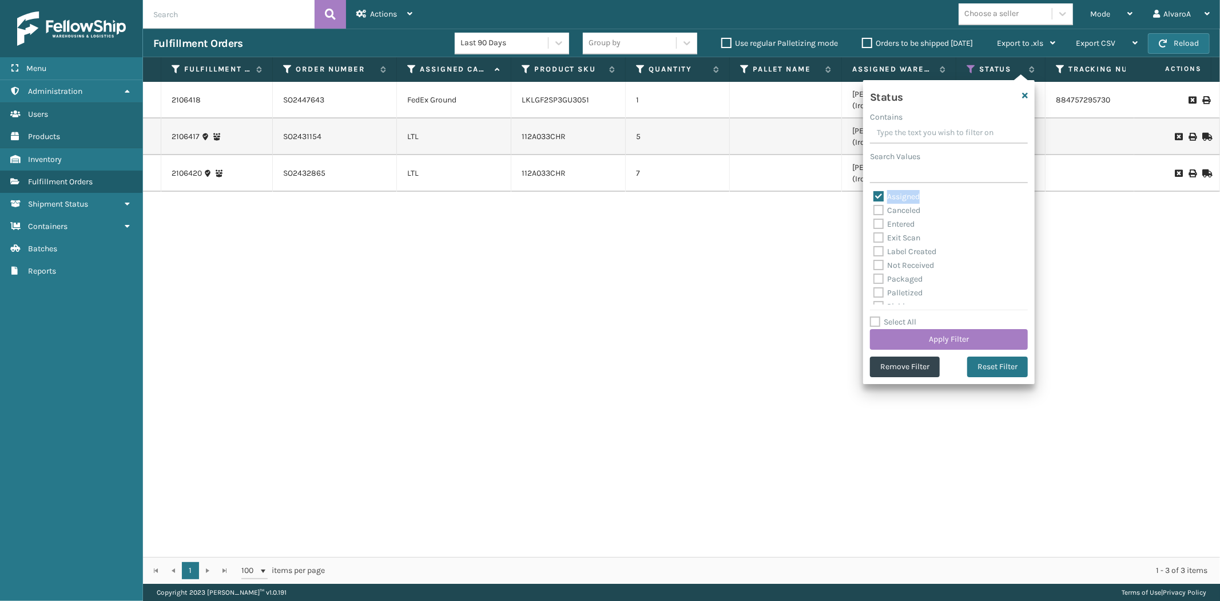
click at [880, 196] on label "Assigned" at bounding box center [897, 197] width 46 height 10
click at [874, 193] on label "Assigned" at bounding box center [897, 197] width 46 height 10
click at [874, 193] on input "Assigned" at bounding box center [874, 193] width 1 height 7
checkbox input "false"
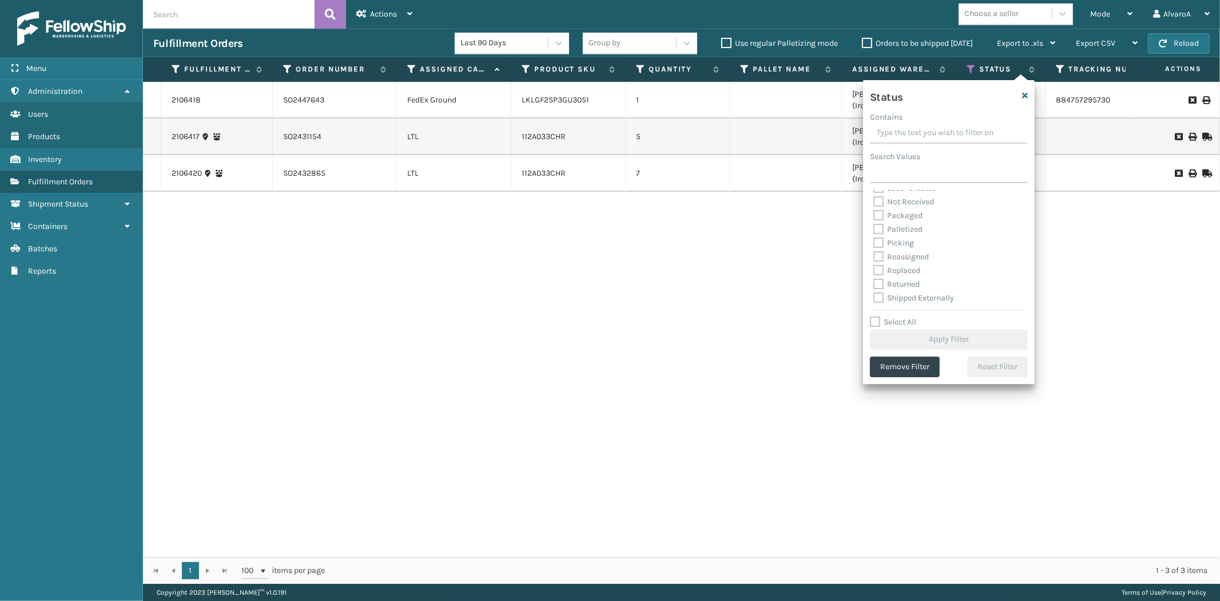
drag, startPoint x: 881, startPoint y: 240, endPoint x: 870, endPoint y: 349, distance: 109.2
click at [881, 245] on label "Picking" at bounding box center [894, 243] width 41 height 10
click at [878, 242] on label "Picking" at bounding box center [894, 243] width 41 height 10
click at [874, 242] on input "Picking" at bounding box center [874, 239] width 1 height 7
checkbox input "true"
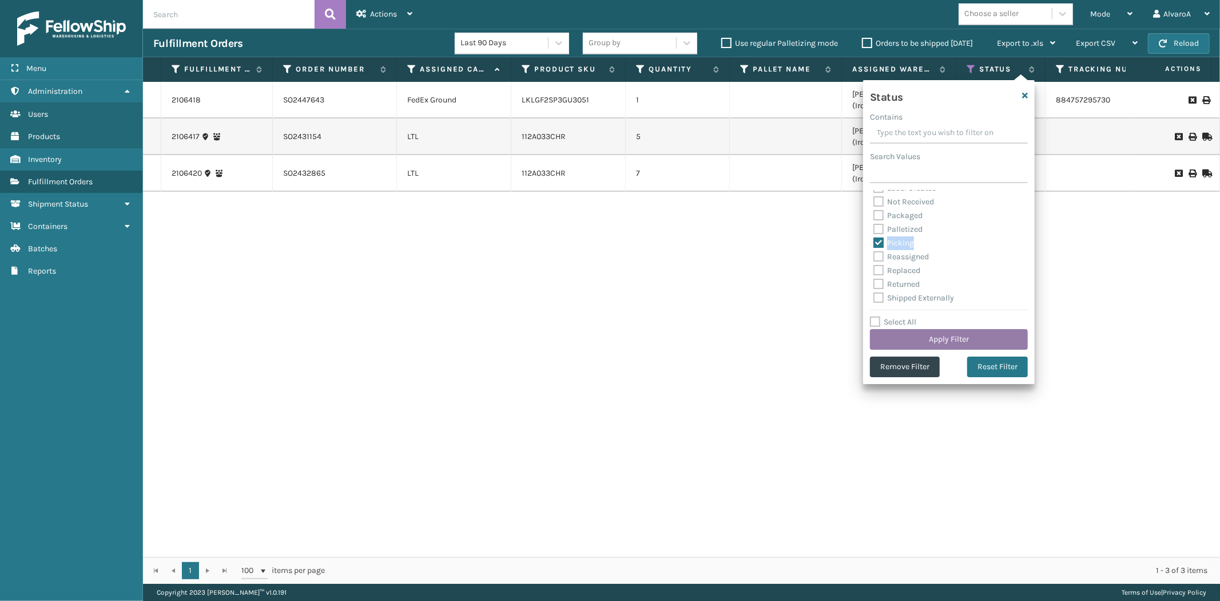
click at [898, 338] on button "Apply Filter" at bounding box center [949, 339] width 158 height 21
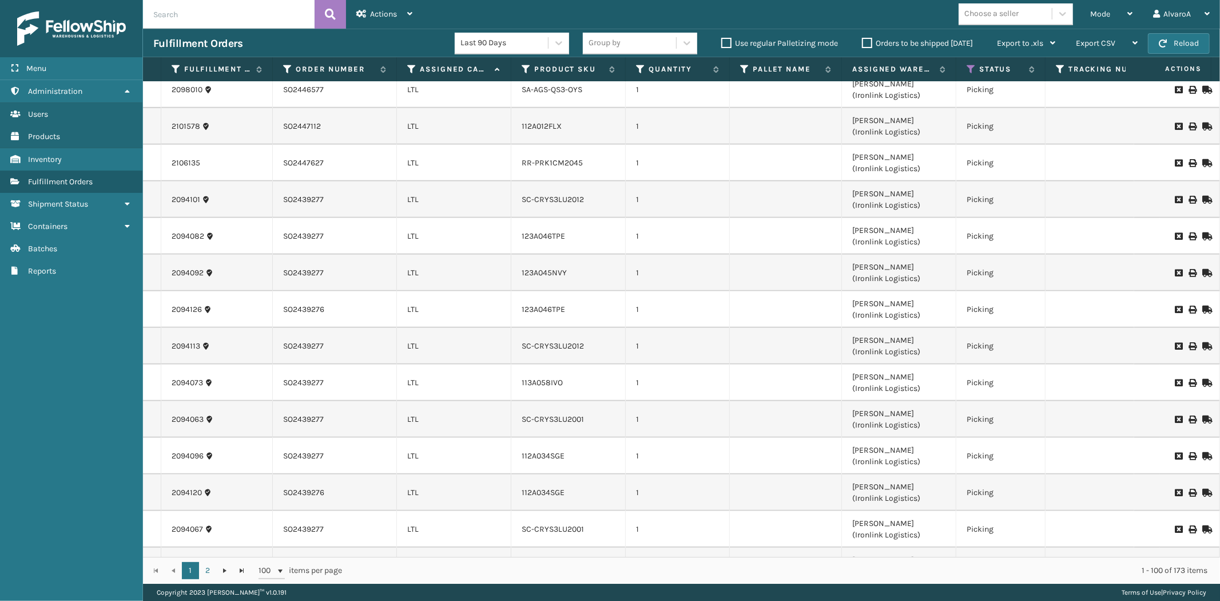
scroll to position [445, 0]
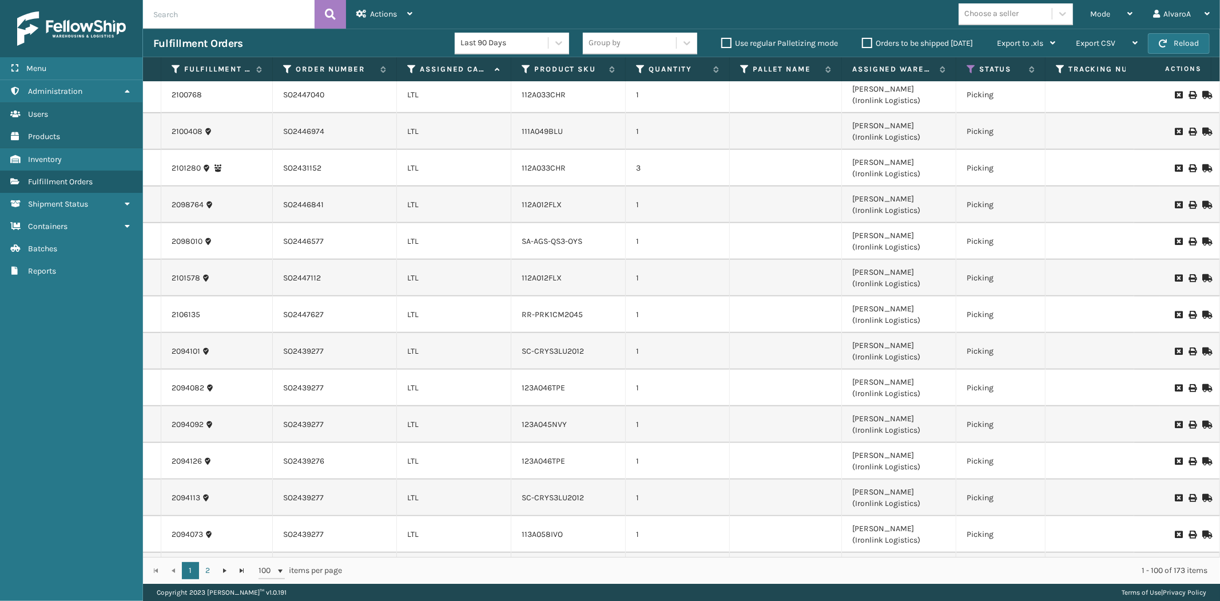
click at [874, 42] on label "Orders to be shipped [DATE]" at bounding box center [917, 43] width 111 height 10
click at [863, 42] on input "Orders to be shipped [DATE]" at bounding box center [862, 40] width 1 height 7
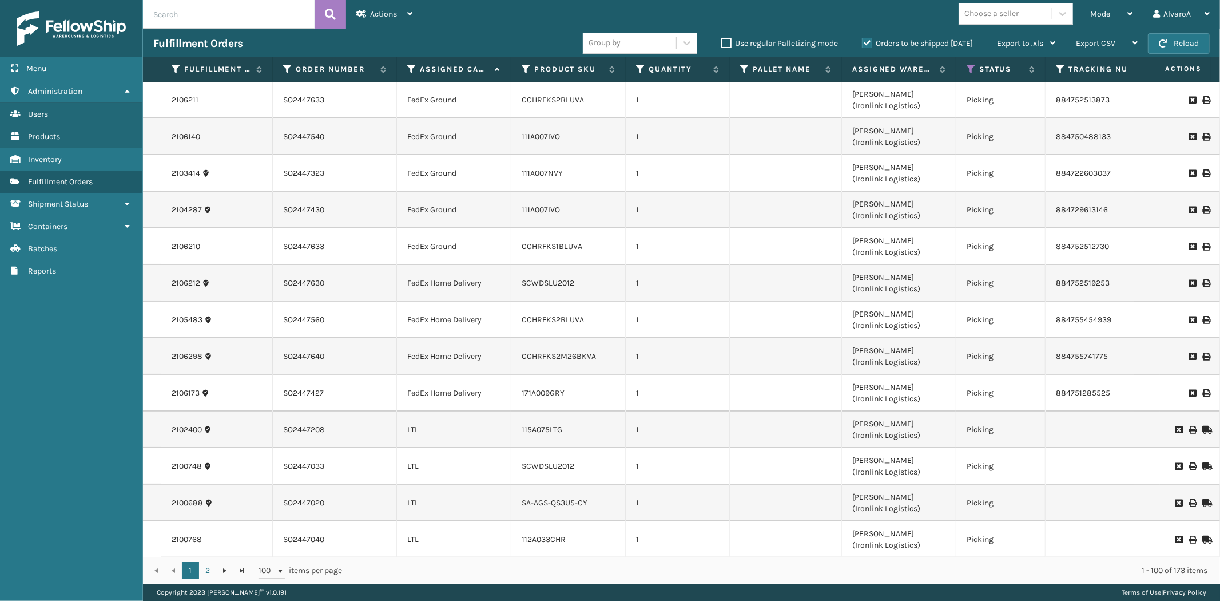
click at [870, 42] on label "Orders to be shipped [DATE]" at bounding box center [917, 43] width 111 height 10
click at [863, 42] on input "Orders to be shipped [DATE]" at bounding box center [862, 40] width 1 height 7
click at [871, 39] on label "Orders to be shipped [DATE]" at bounding box center [917, 43] width 111 height 10
click at [863, 39] on input "Orders to be shipped [DATE]" at bounding box center [862, 40] width 1 height 7
click at [870, 39] on label "Orders to be shipped [DATE]" at bounding box center [917, 43] width 111 height 10
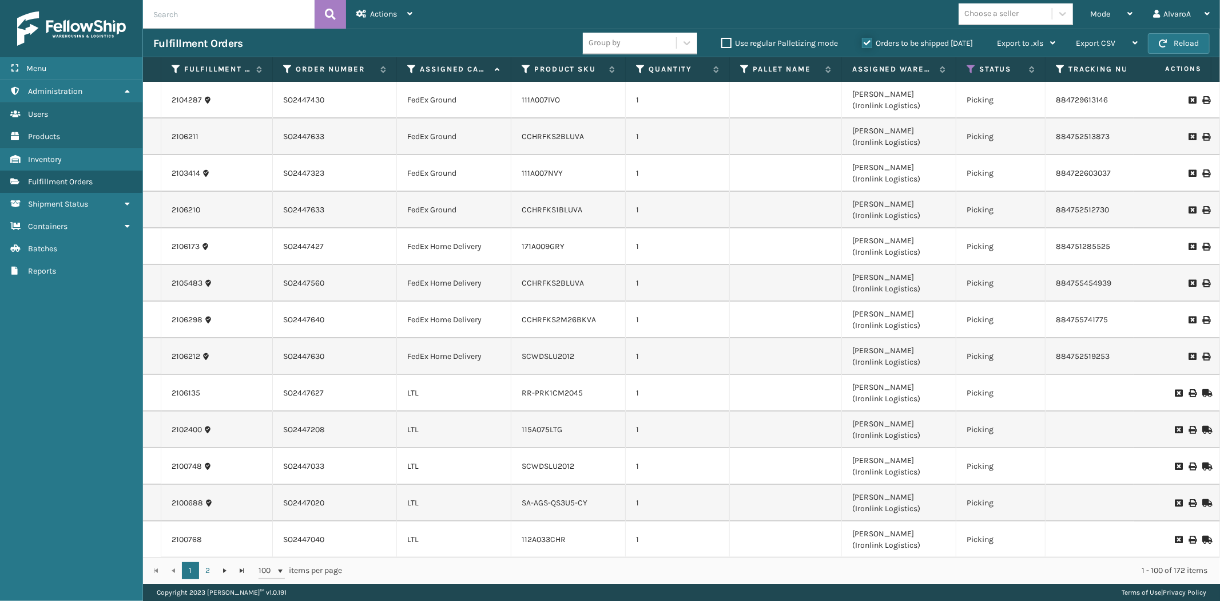
click at [863, 39] on input "Orders to be shipped [DATE]" at bounding box center [862, 40] width 1 height 7
click at [1122, 18] on div "Mode" at bounding box center [1111, 14] width 42 height 29
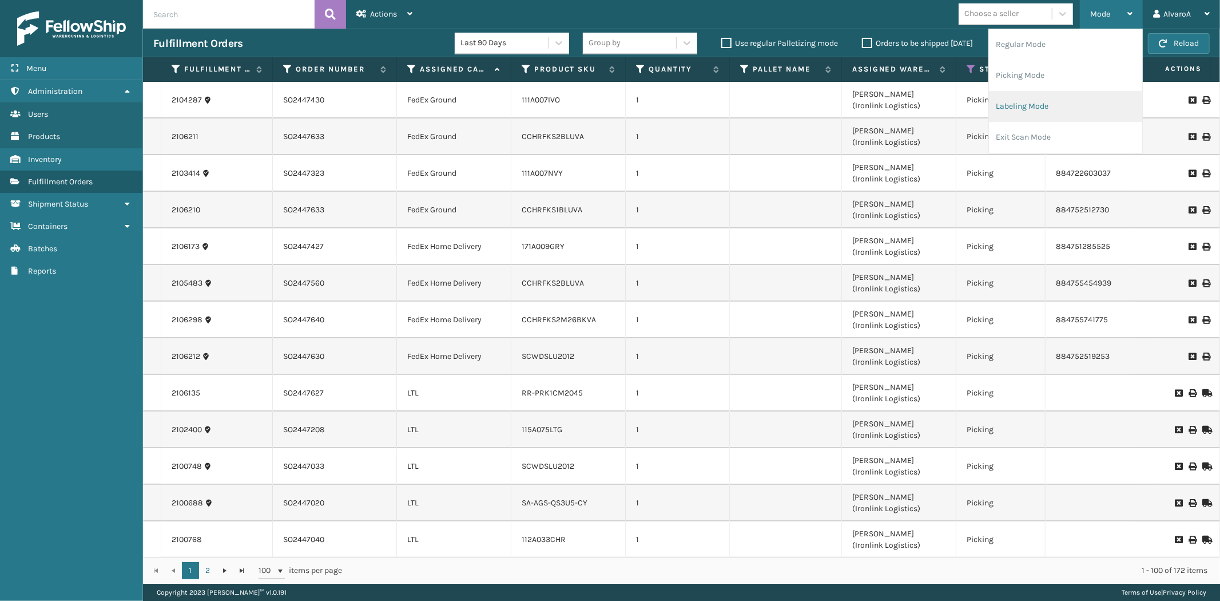
click at [1025, 114] on li "Labeling Mode" at bounding box center [1065, 106] width 153 height 31
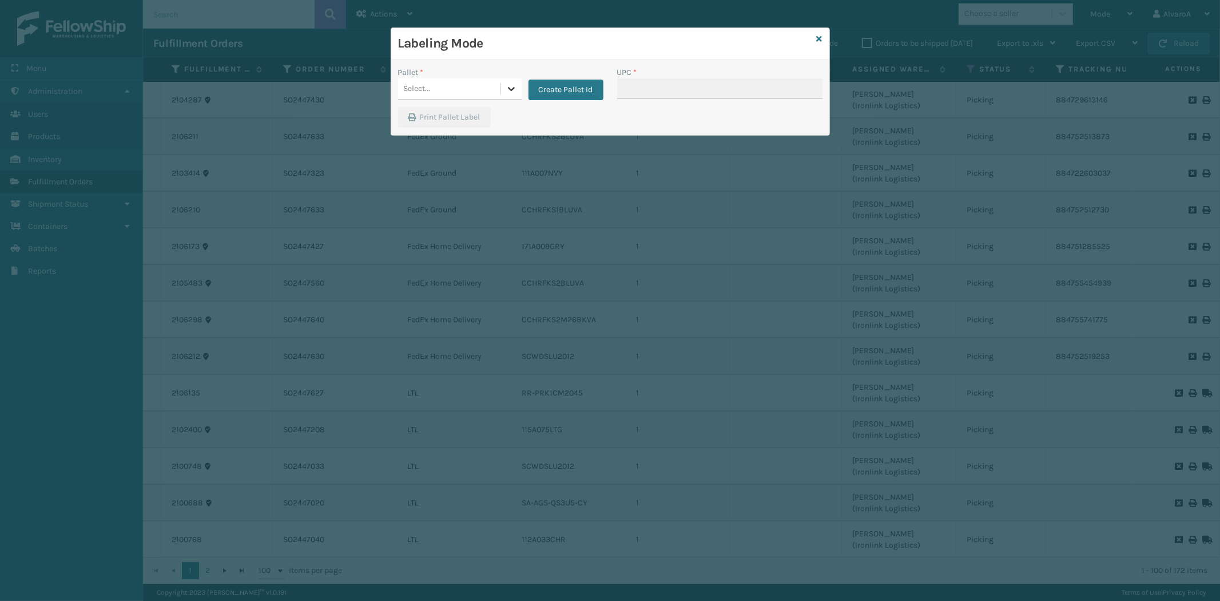
click at [507, 90] on icon at bounding box center [511, 88] width 11 height 11
click at [539, 93] on button "Create Pallet Id" at bounding box center [566, 90] width 75 height 21
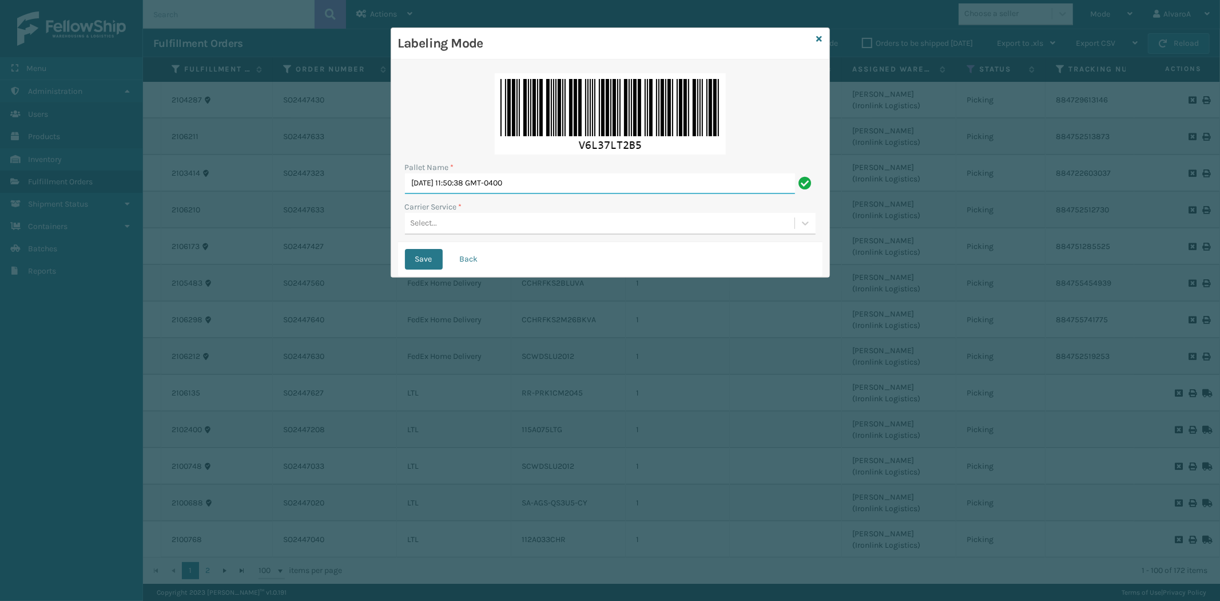
drag, startPoint x: 552, startPoint y: 176, endPoint x: 407, endPoint y: 208, distance: 148.7
click at [407, 208] on div "Pallet Name * [DATE] 11:50:38 GMT-0400 Carrier Service * Select..." at bounding box center [610, 154] width 424 height 176
type input "l"
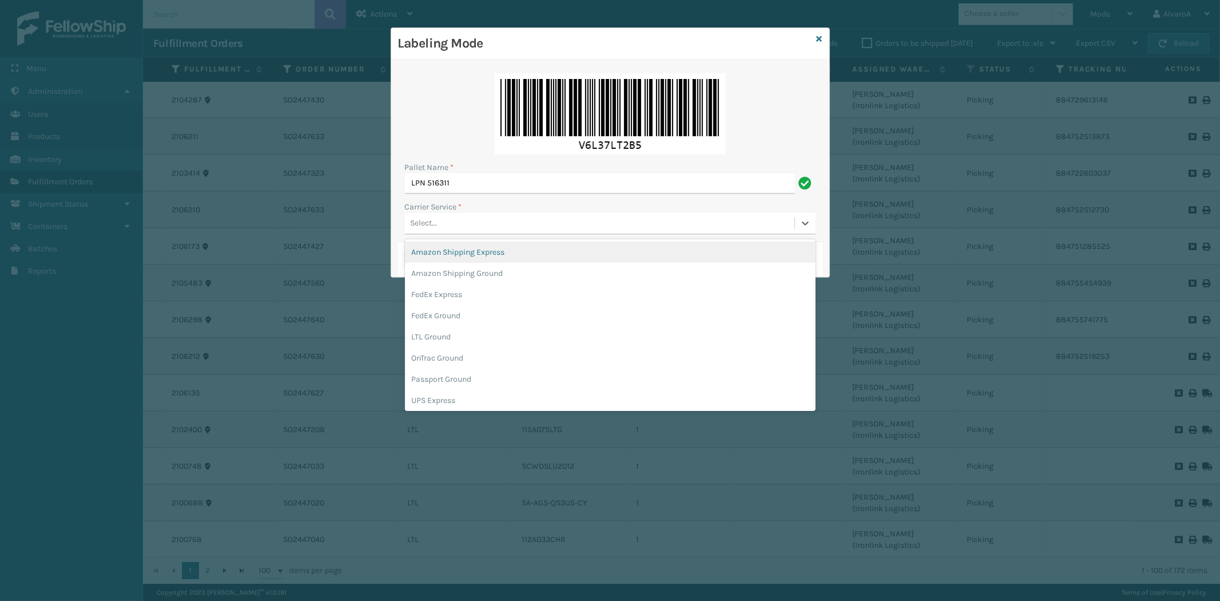
click at [466, 225] on div "Select..." at bounding box center [600, 223] width 390 height 19
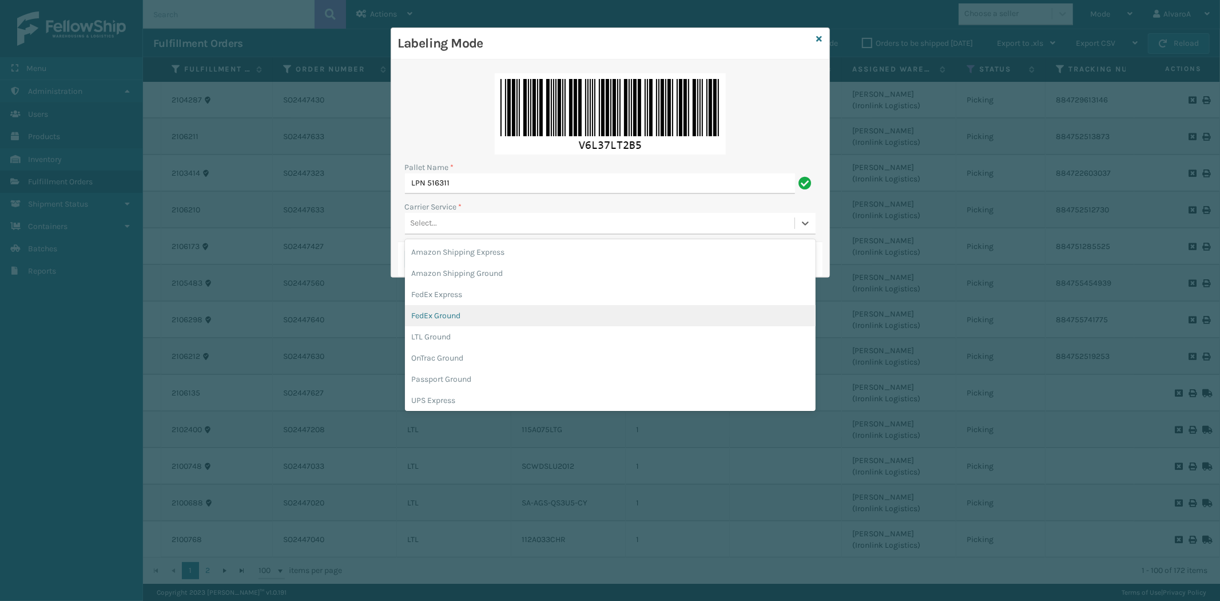
click at [440, 323] on div "FedEx Ground" at bounding box center [610, 315] width 411 height 21
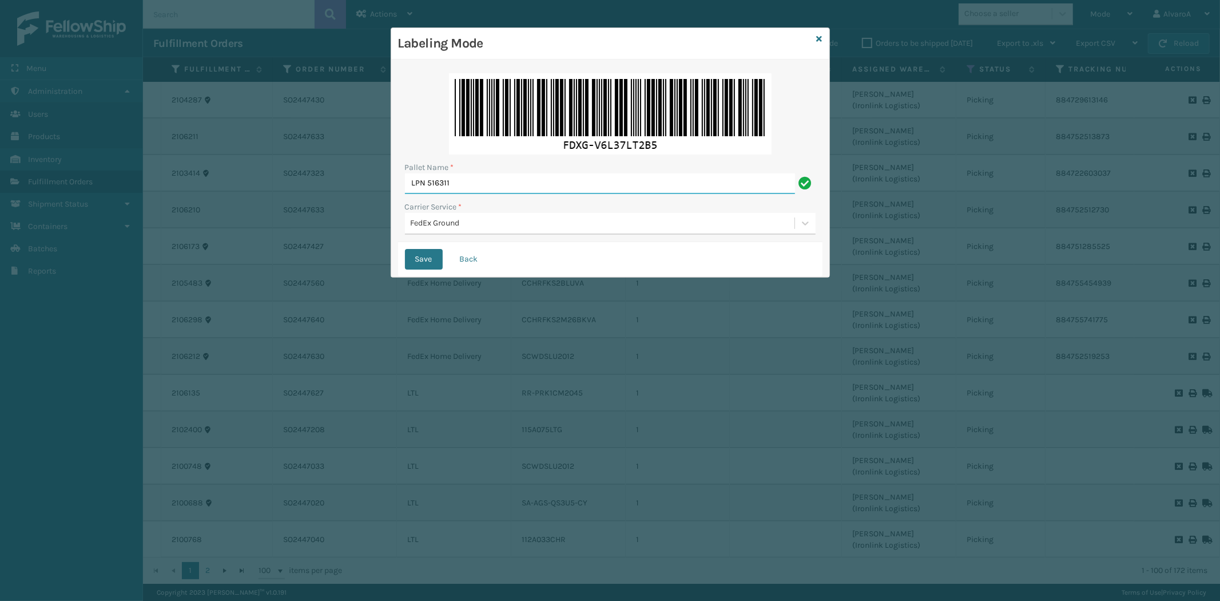
click at [518, 180] on input "LPN 516311" at bounding box center [600, 183] width 390 height 21
type input "LPN 516311 #2"
click at [416, 259] on button "Save" at bounding box center [424, 259] width 38 height 21
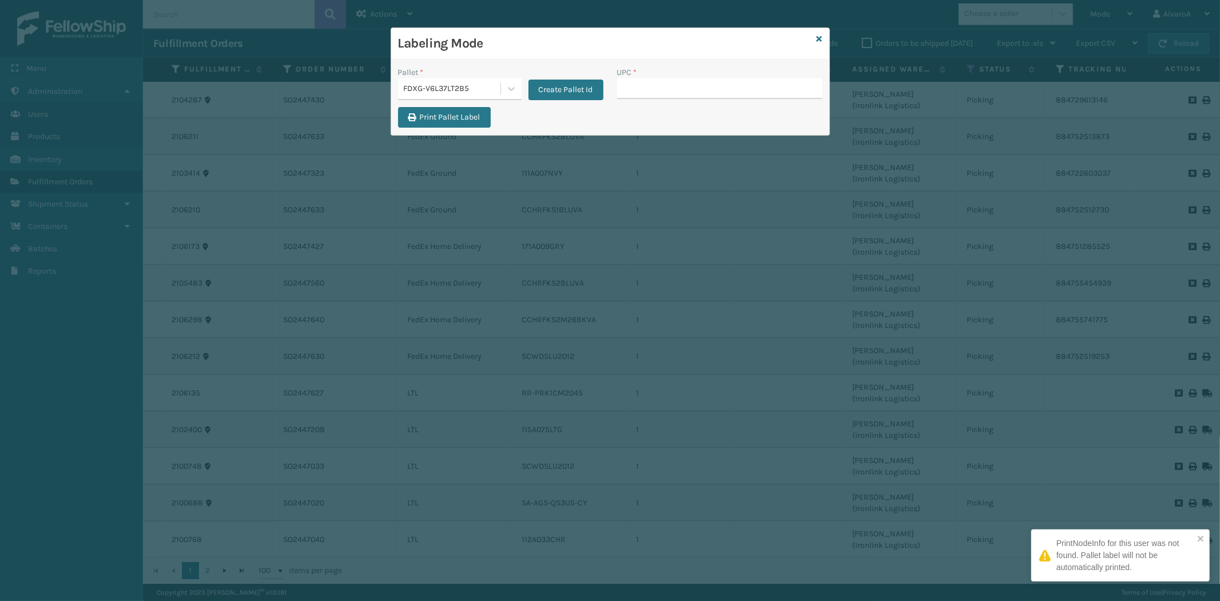
click at [651, 83] on input "UPC *" at bounding box center [719, 88] width 205 height 21
click at [654, 82] on input "UPC *" at bounding box center [719, 88] width 205 height 21
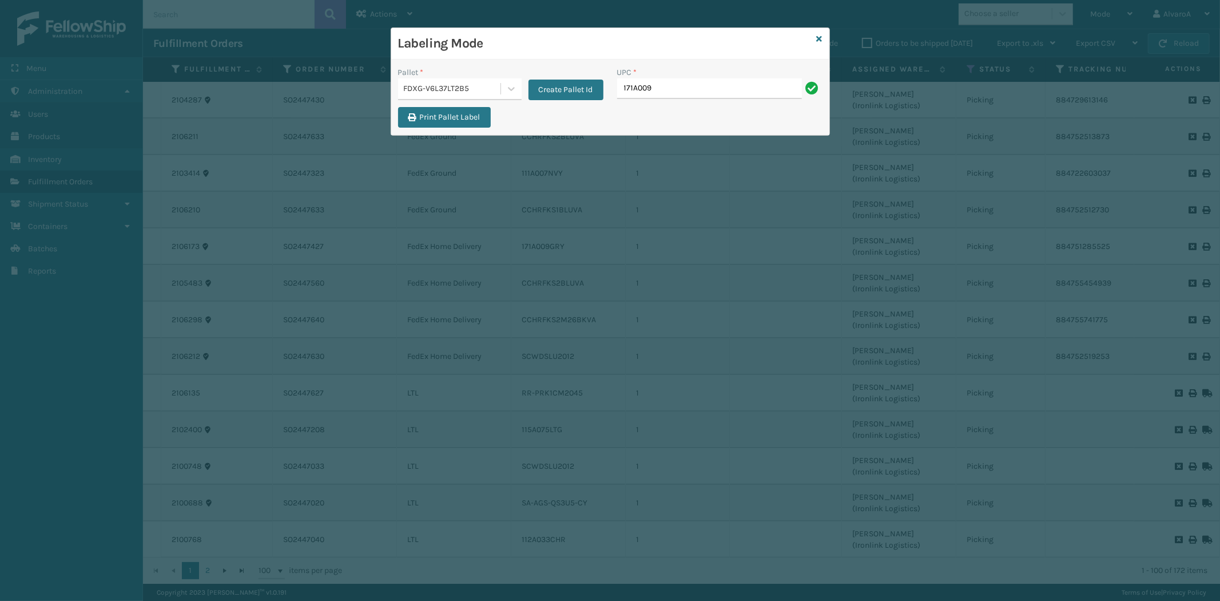
type input "171A009GRY"
type input "CCHRFKS1BLUVA"
type input "CCHRFKS2BLUVA"
type input "CCHRFKS2M26BKVA"
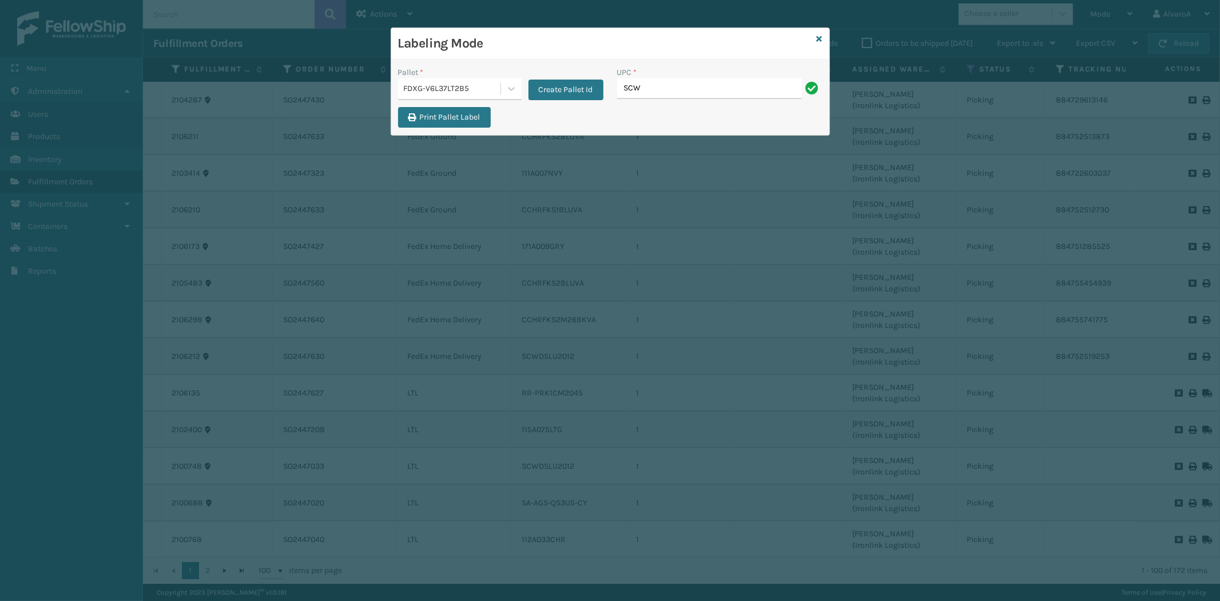
type input "SCWDSLU2012"
click at [820, 38] on icon at bounding box center [820, 39] width 6 height 8
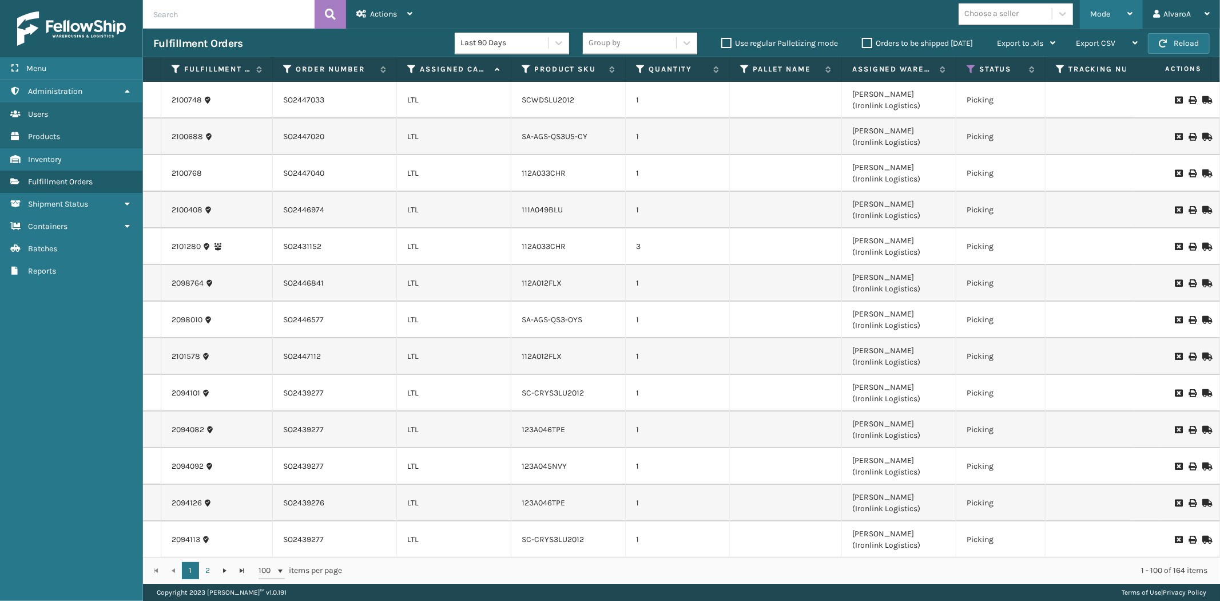
click at [1108, 18] on span "Mode" at bounding box center [1100, 14] width 20 height 10
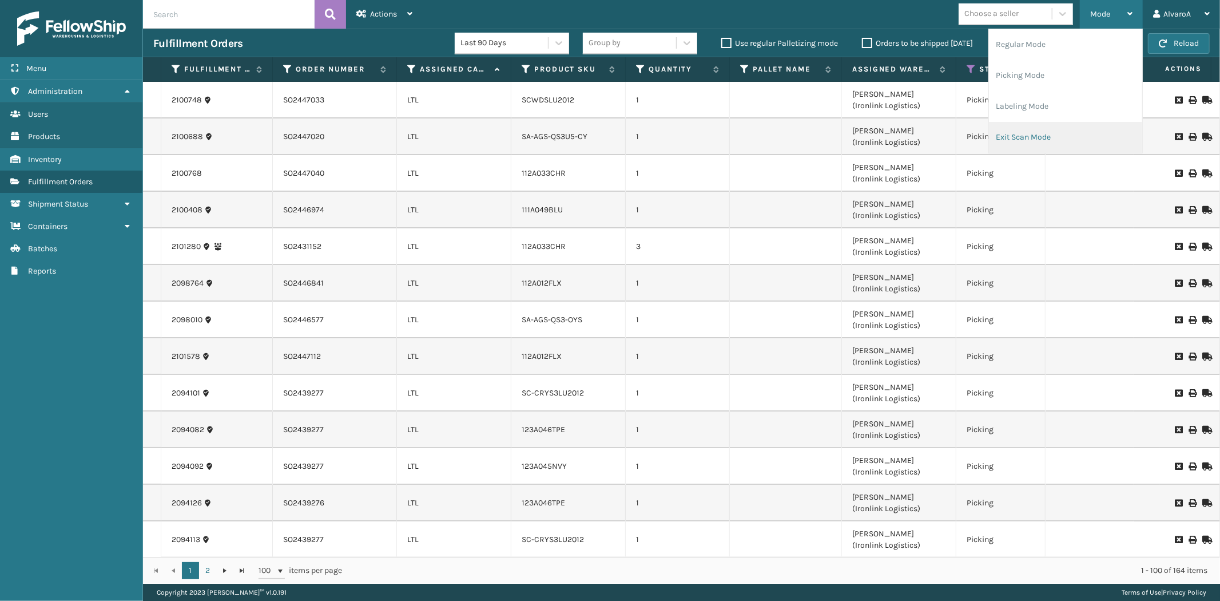
click at [1017, 128] on li "Exit Scan Mode" at bounding box center [1065, 137] width 153 height 31
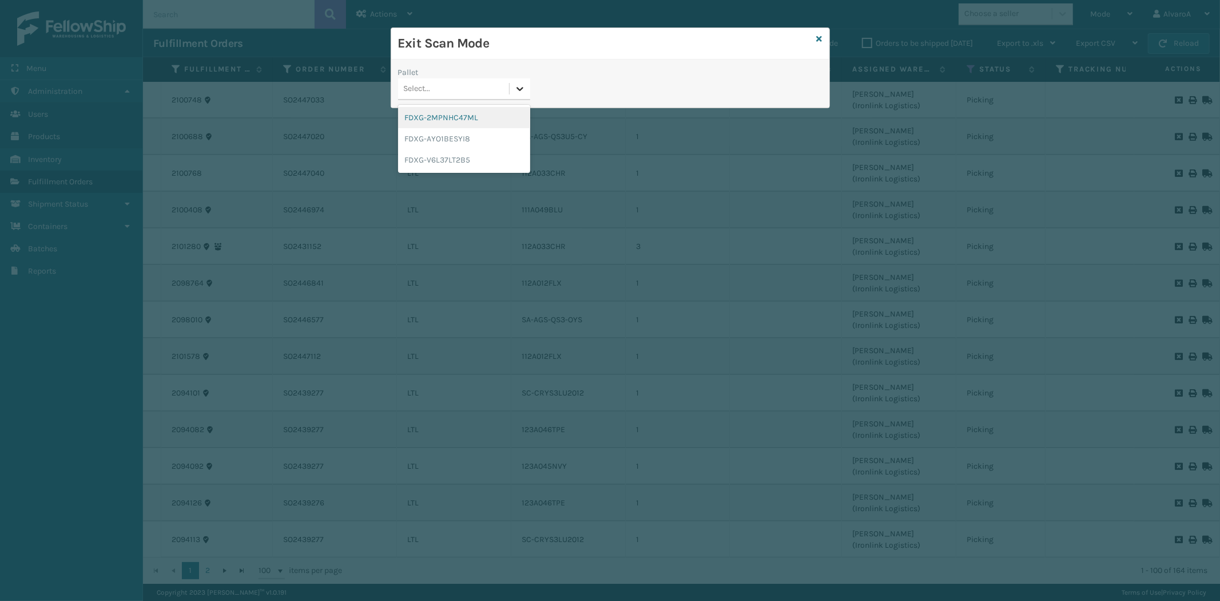
click at [510, 92] on div at bounding box center [520, 88] width 21 height 21
click at [455, 157] on div "FDXG-V6L37LT2B5" at bounding box center [464, 159] width 132 height 21
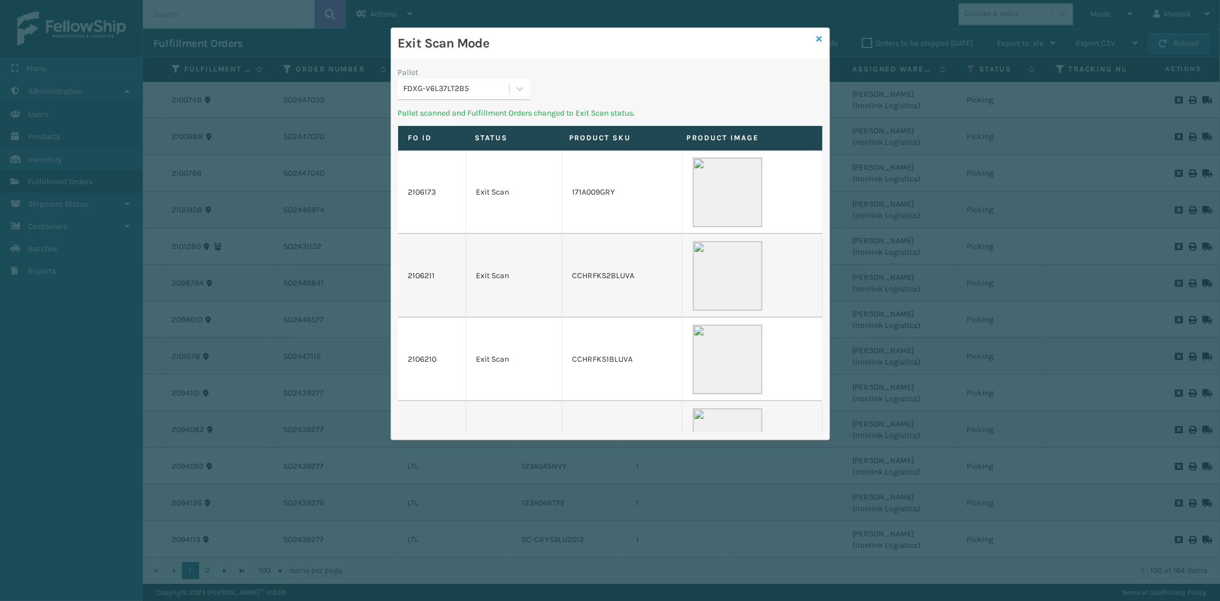
click at [820, 37] on icon at bounding box center [820, 39] width 6 height 8
